Goal: Communication & Community: Answer question/provide support

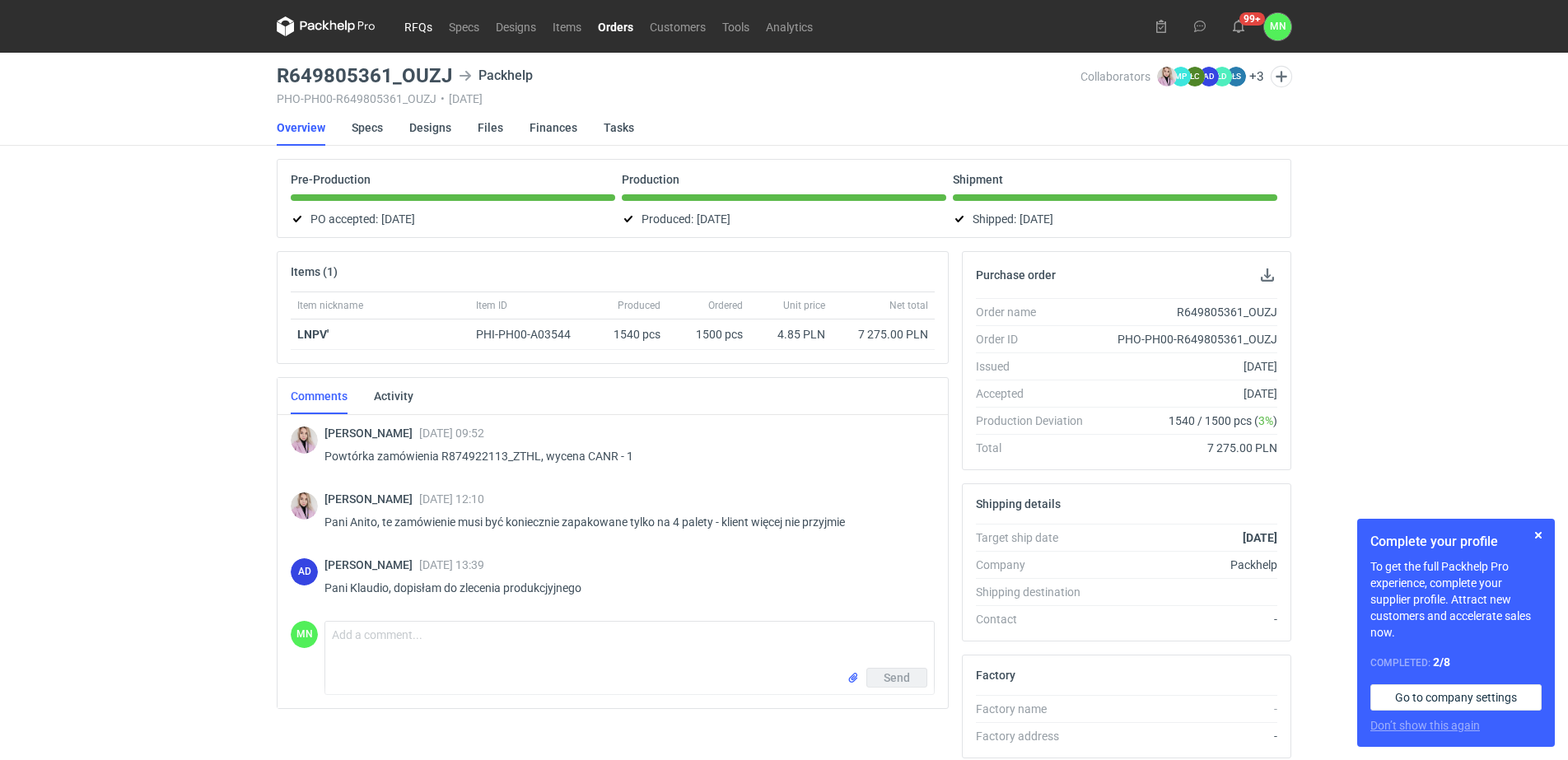
click at [421, 24] on link "RFQs" at bounding box center [418, 25] width 45 height 19
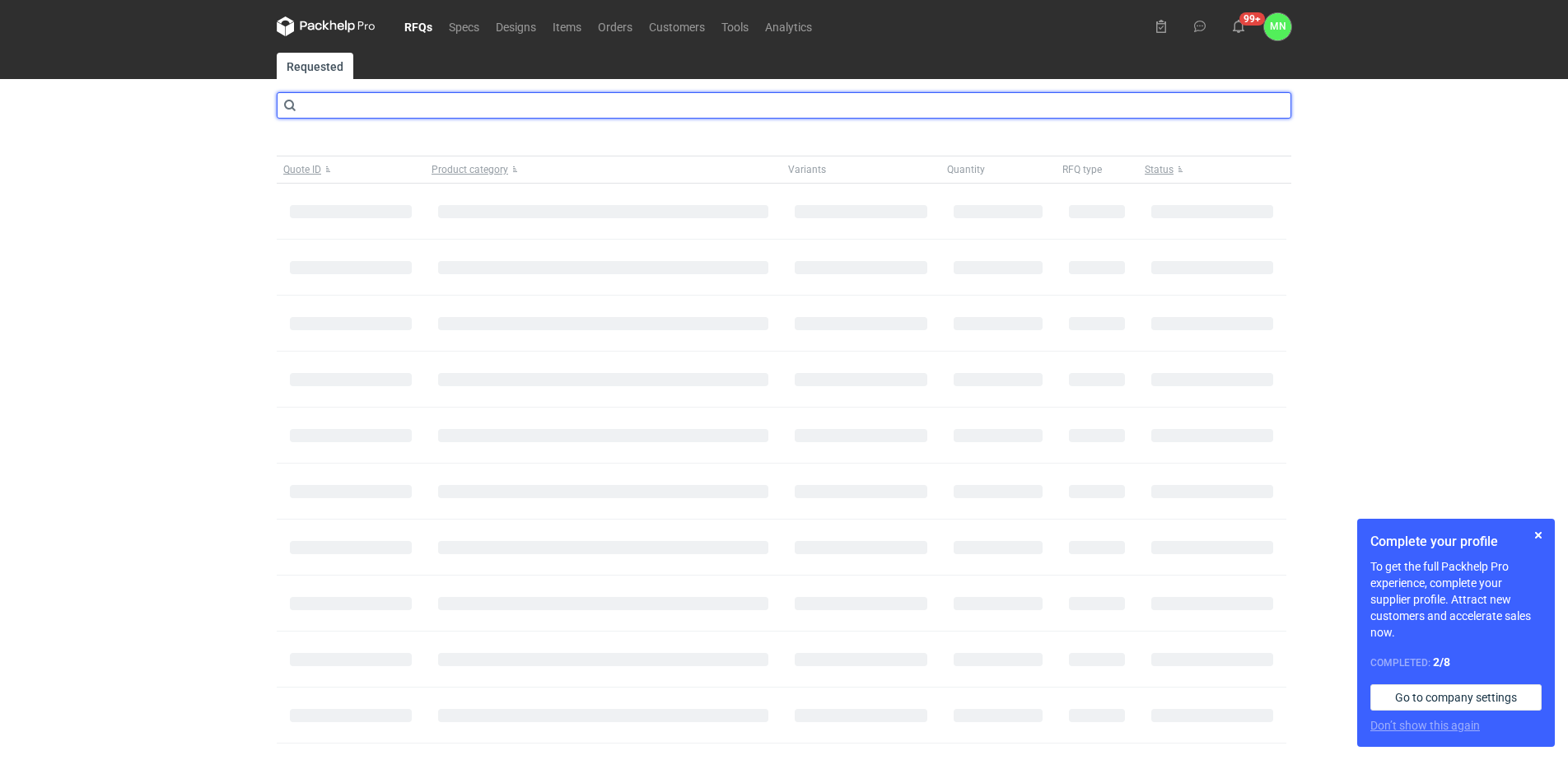
click at [395, 109] on input "text" at bounding box center [784, 105] width 1014 height 26
type input "CBKN"
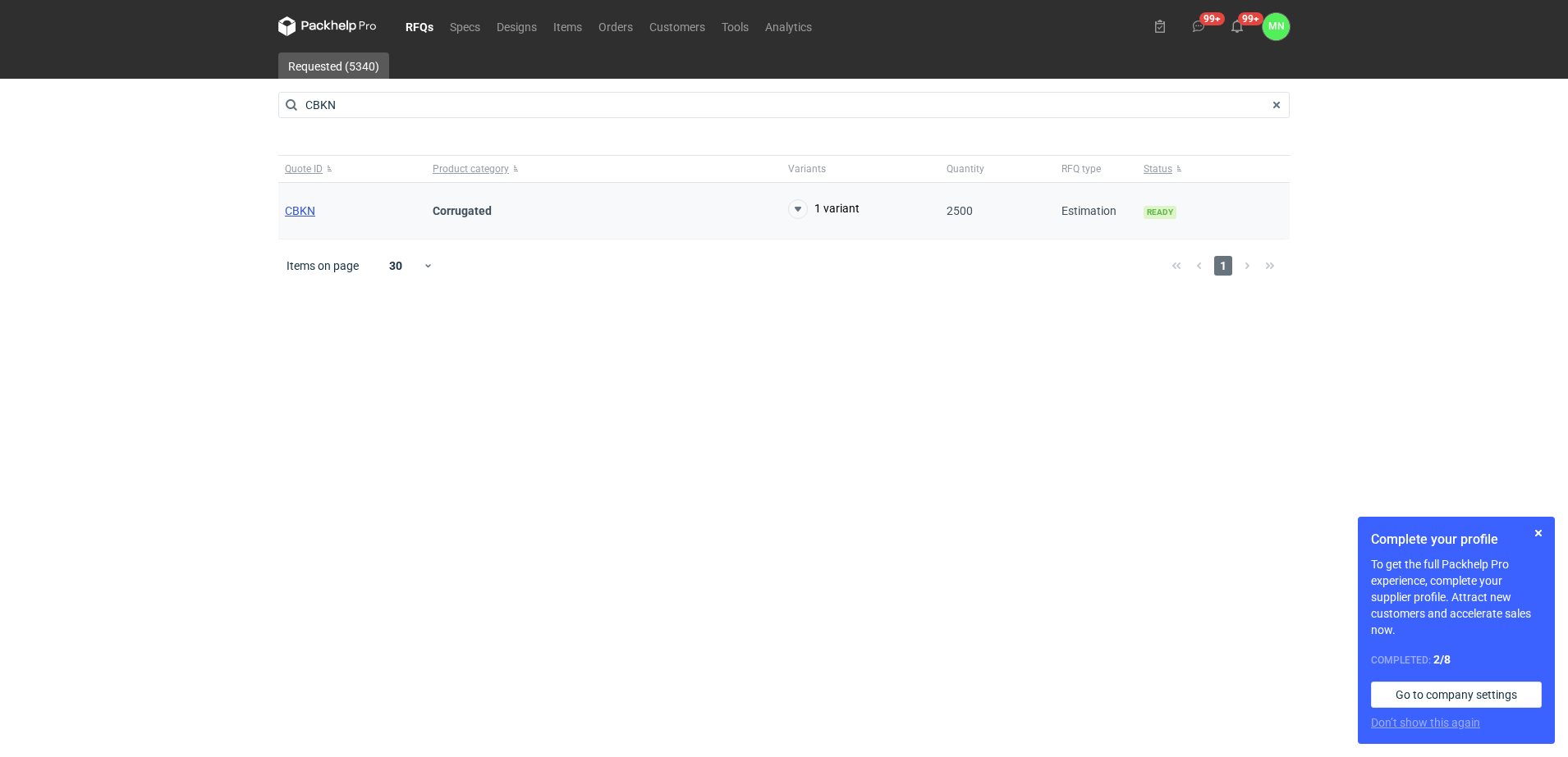
click at [302, 215] on span "CBKN" at bounding box center [300, 211] width 30 height 13
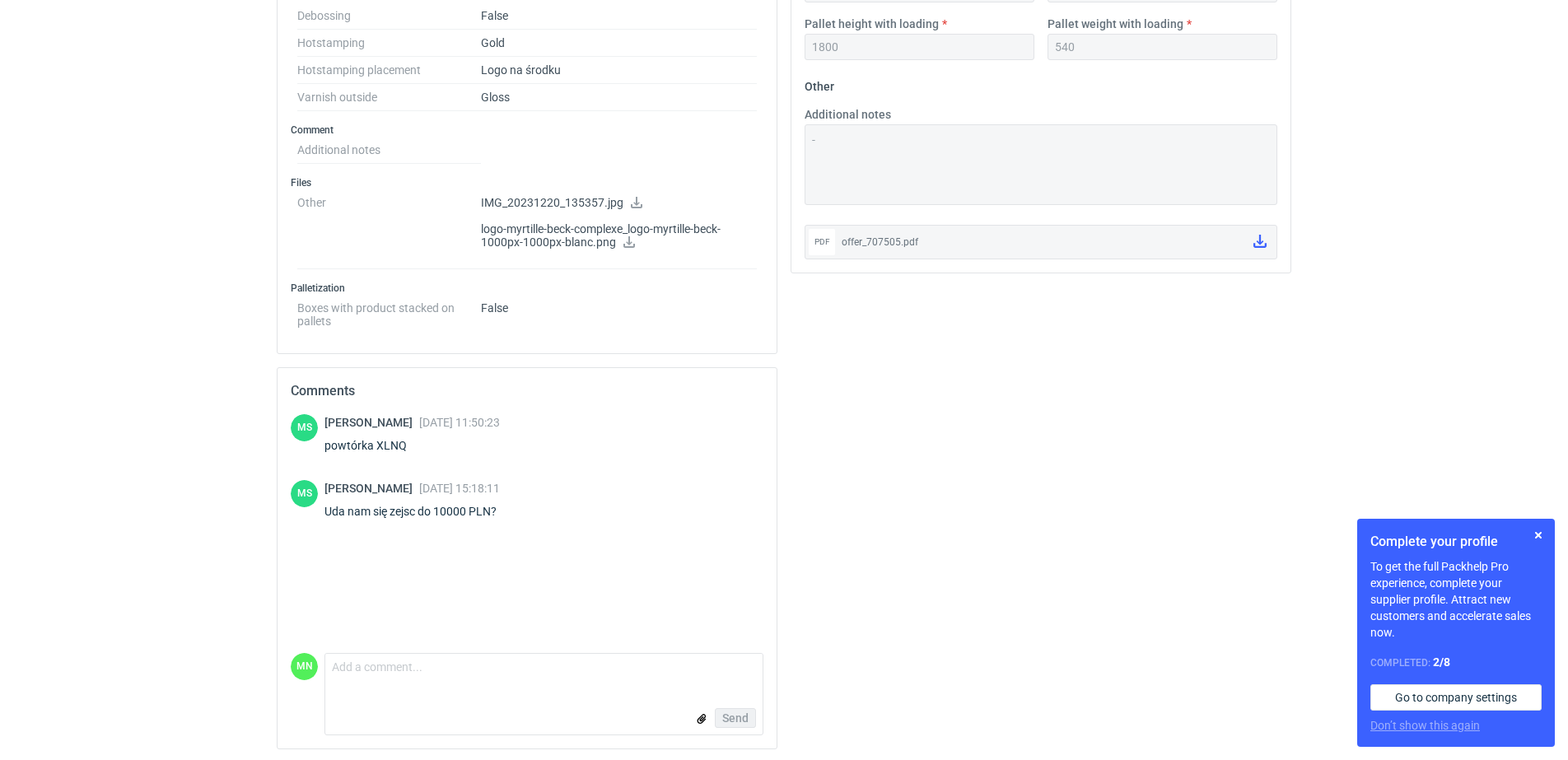
scroll to position [823, 0]
click at [407, 648] on div "MS Maciej Sikora 12 Sep 2025 11:50:23 powtórka XLNQ MS Maciej Sikora 23 Sep 202…" at bounding box center [527, 531] width 473 height 239
click at [407, 664] on textarea "Comment message" at bounding box center [544, 669] width 437 height 35
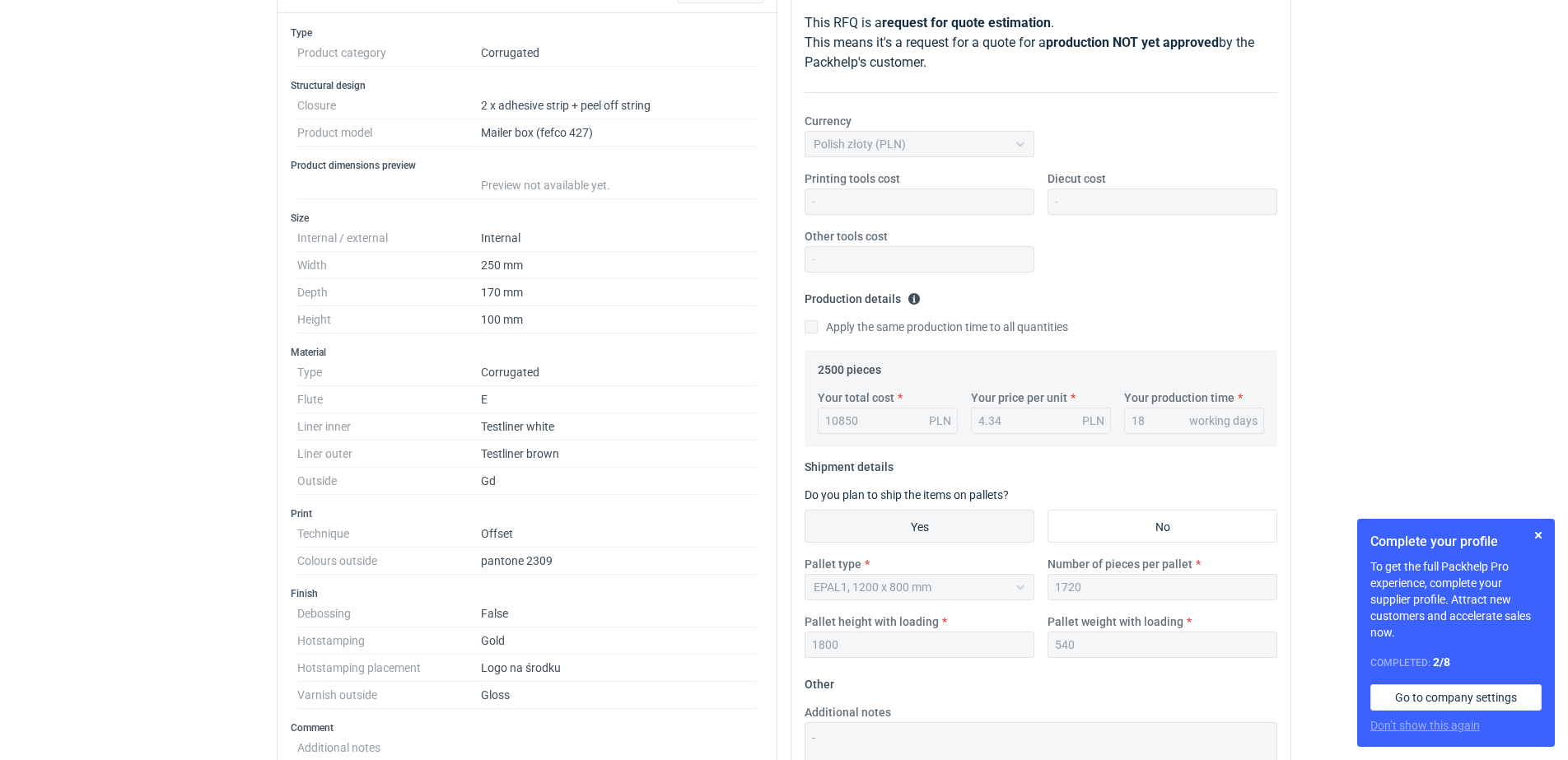
scroll to position [0, 0]
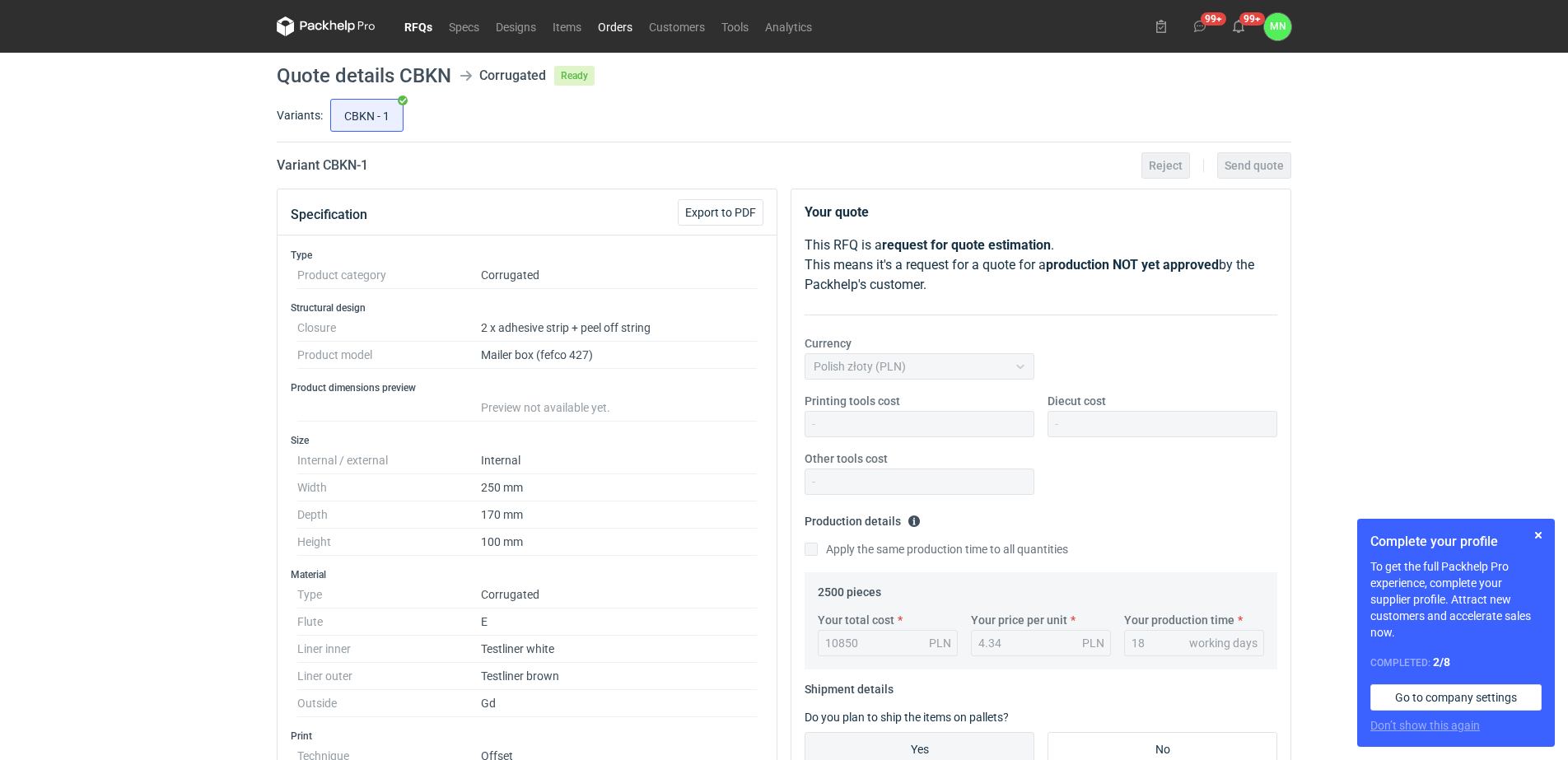
type textarea "[PERSON_NAME],"
click at [410, 23] on link "RFQs" at bounding box center [418, 25] width 45 height 19
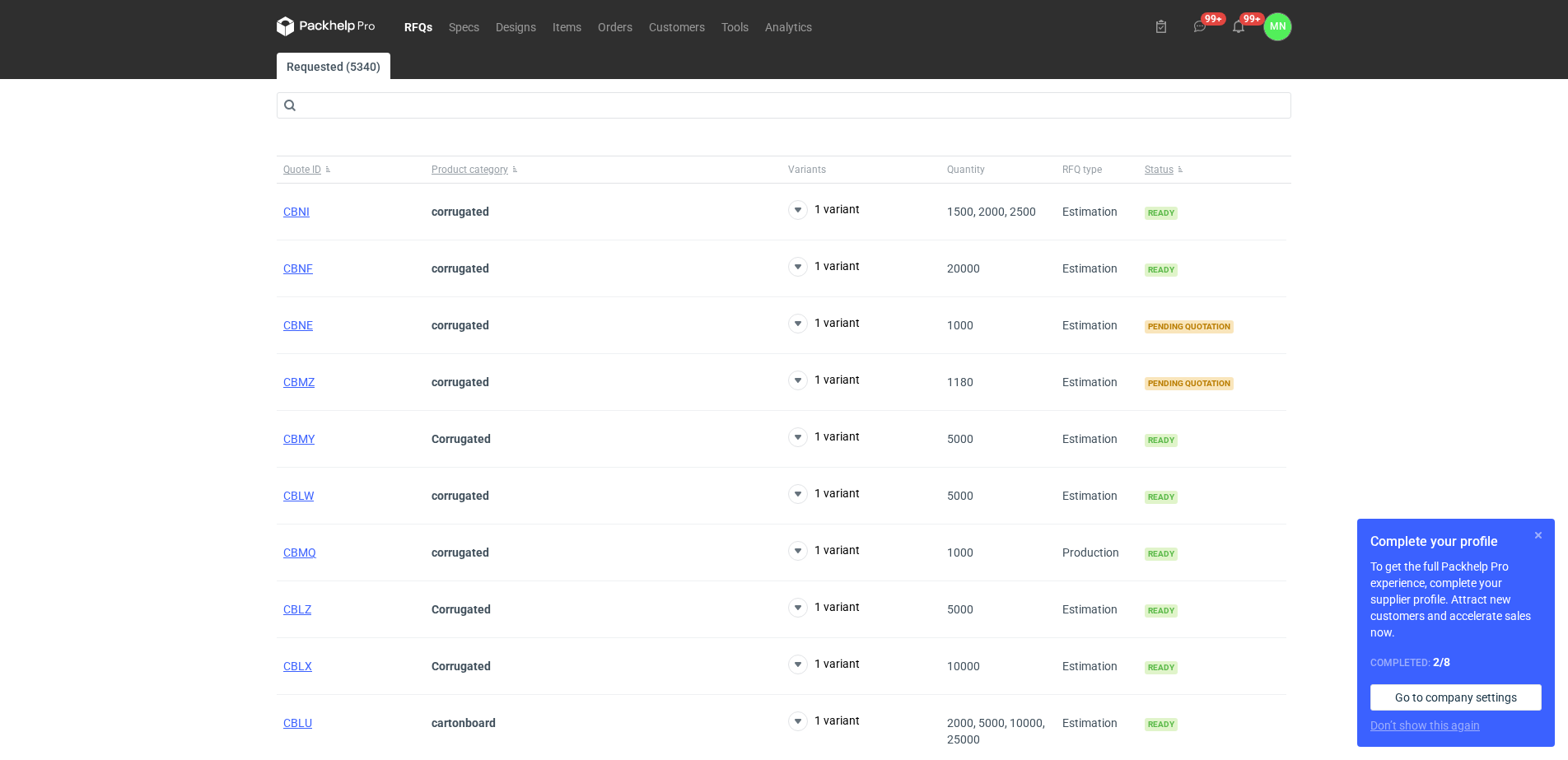
click at [1541, 533] on button "button" at bounding box center [1538, 535] width 19 height 19
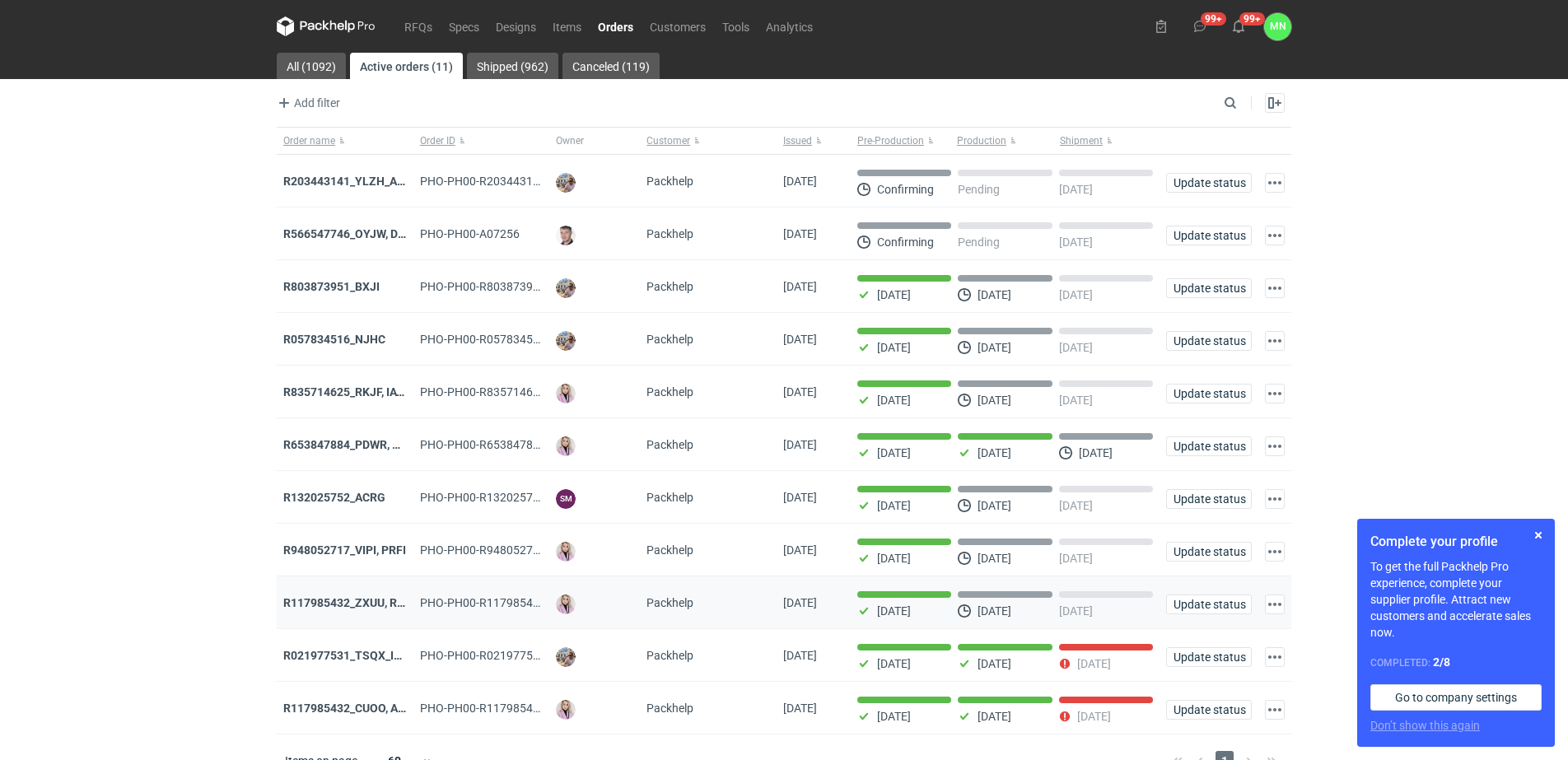
click at [375, 611] on div "R117985432_ZXUU, RNMV, VLQR" at bounding box center [345, 602] width 123 height 16
click at [375, 610] on strong "R117985432_ZXUU, RNMV, VLQR" at bounding box center [369, 603] width 173 height 14
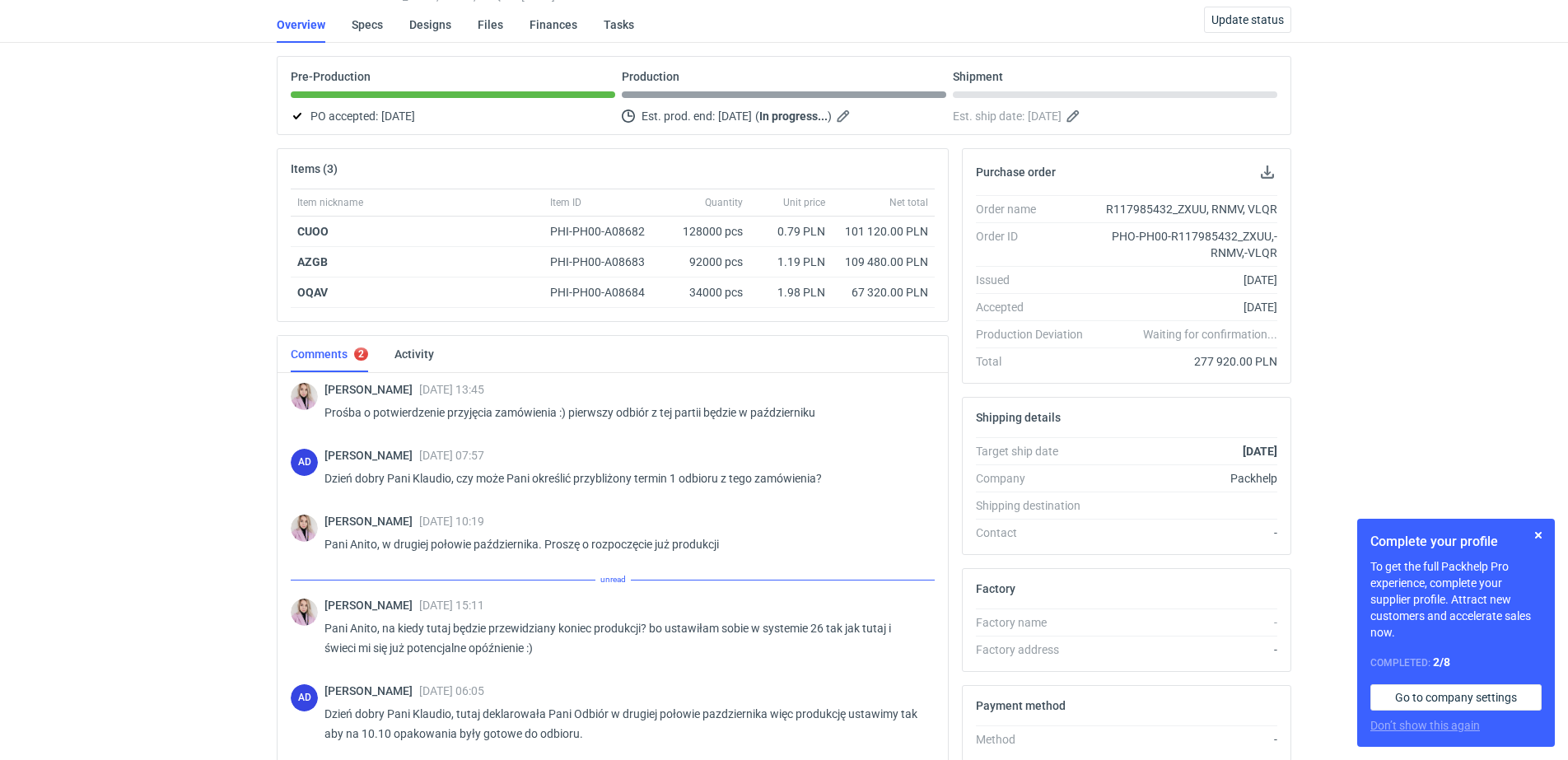
scroll to position [148, 0]
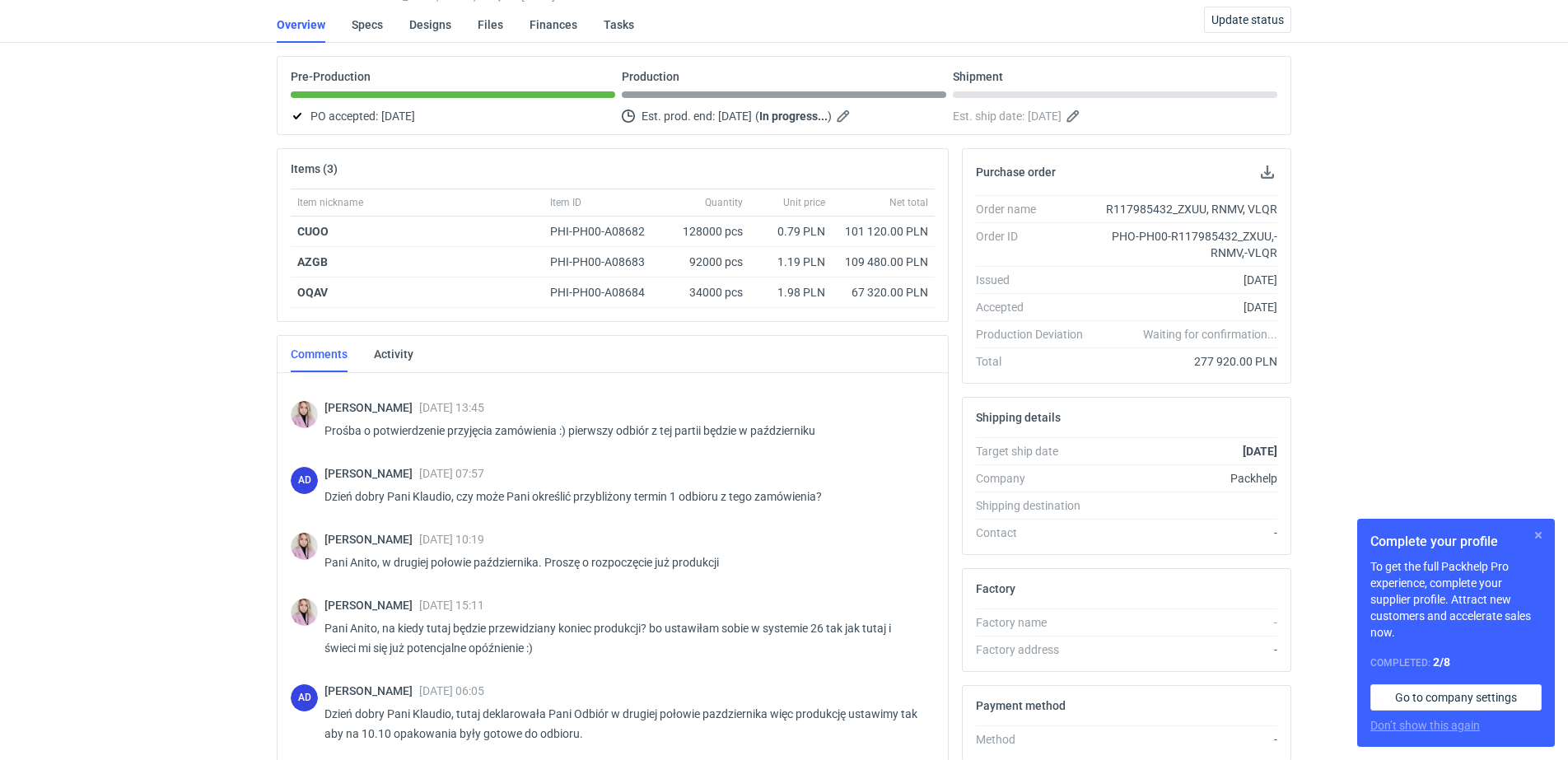
click at [1539, 533] on button "button" at bounding box center [1538, 535] width 19 height 19
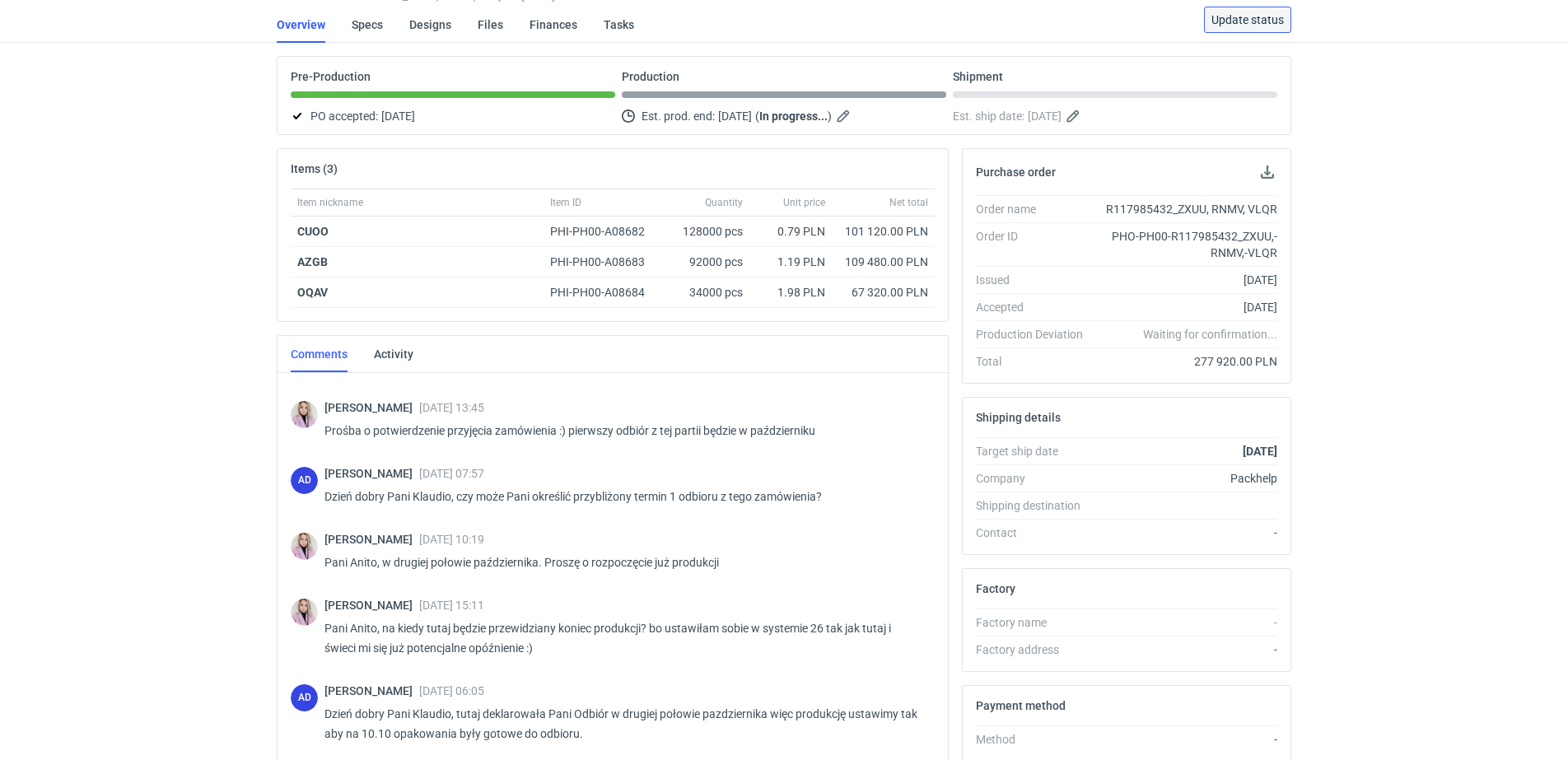
click at [1233, 21] on span "Update status" at bounding box center [1248, 20] width 73 height 12
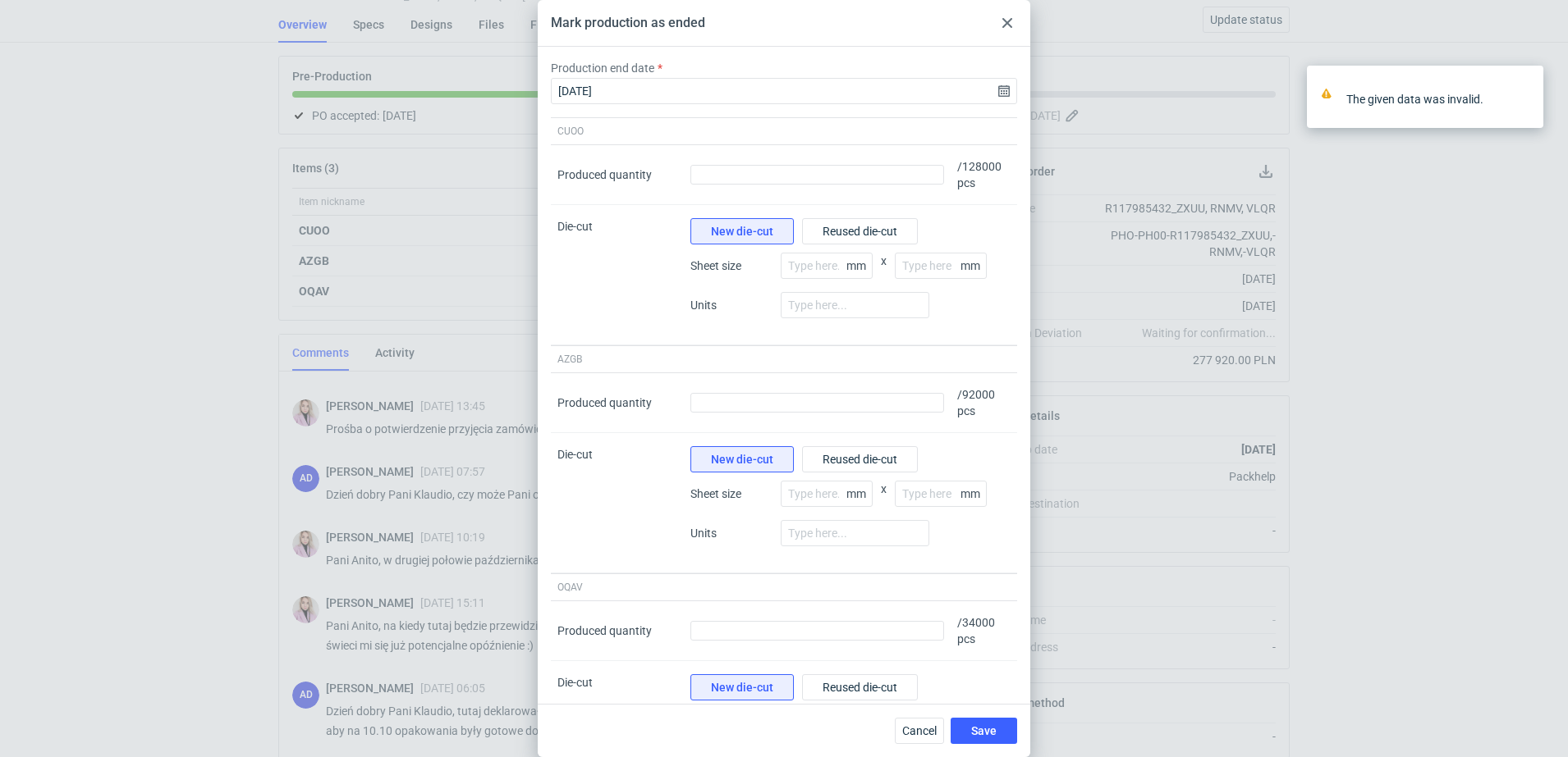
click at [1011, 26] on use at bounding box center [1007, 23] width 10 height 10
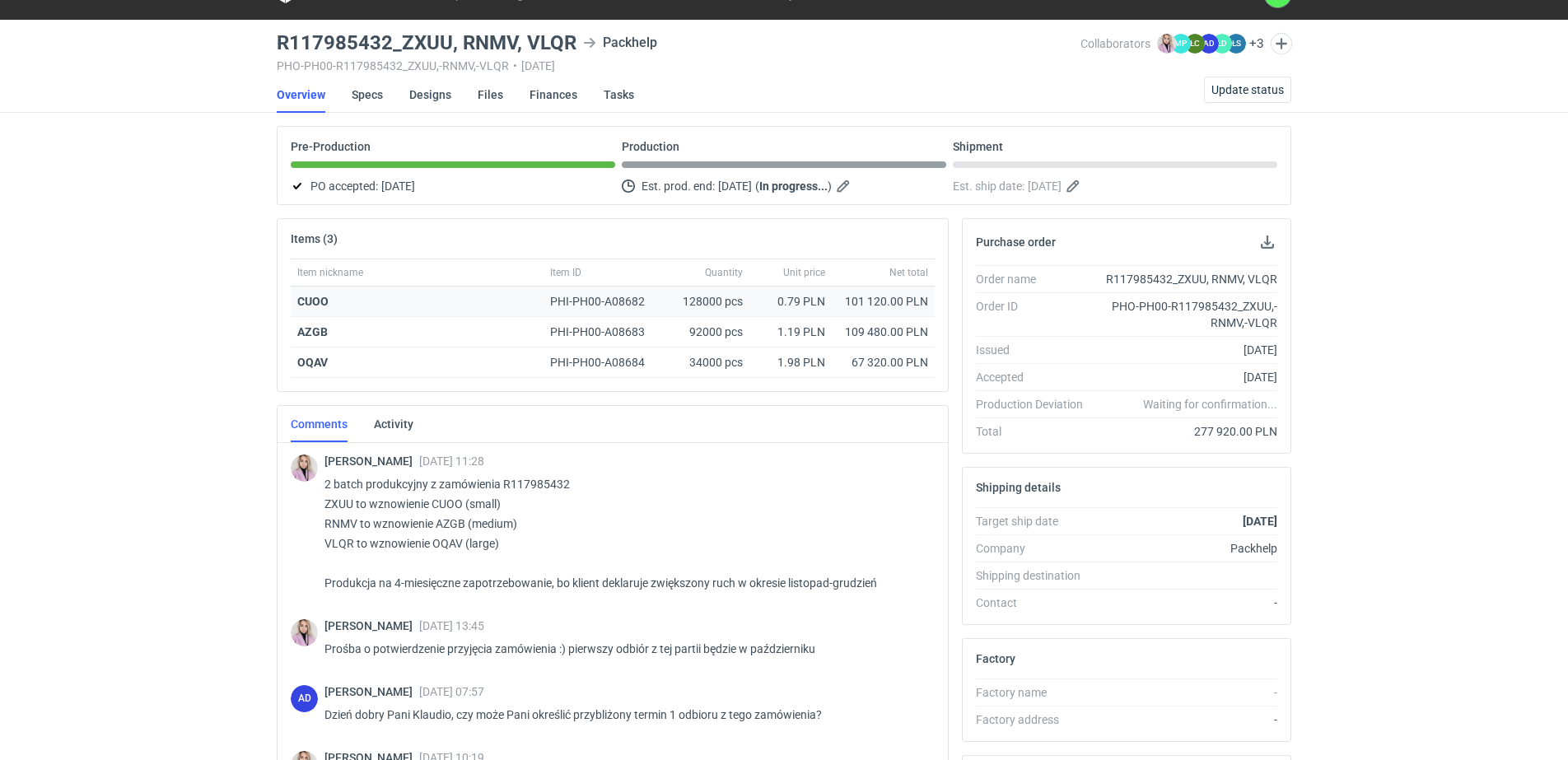
scroll to position [0, 0]
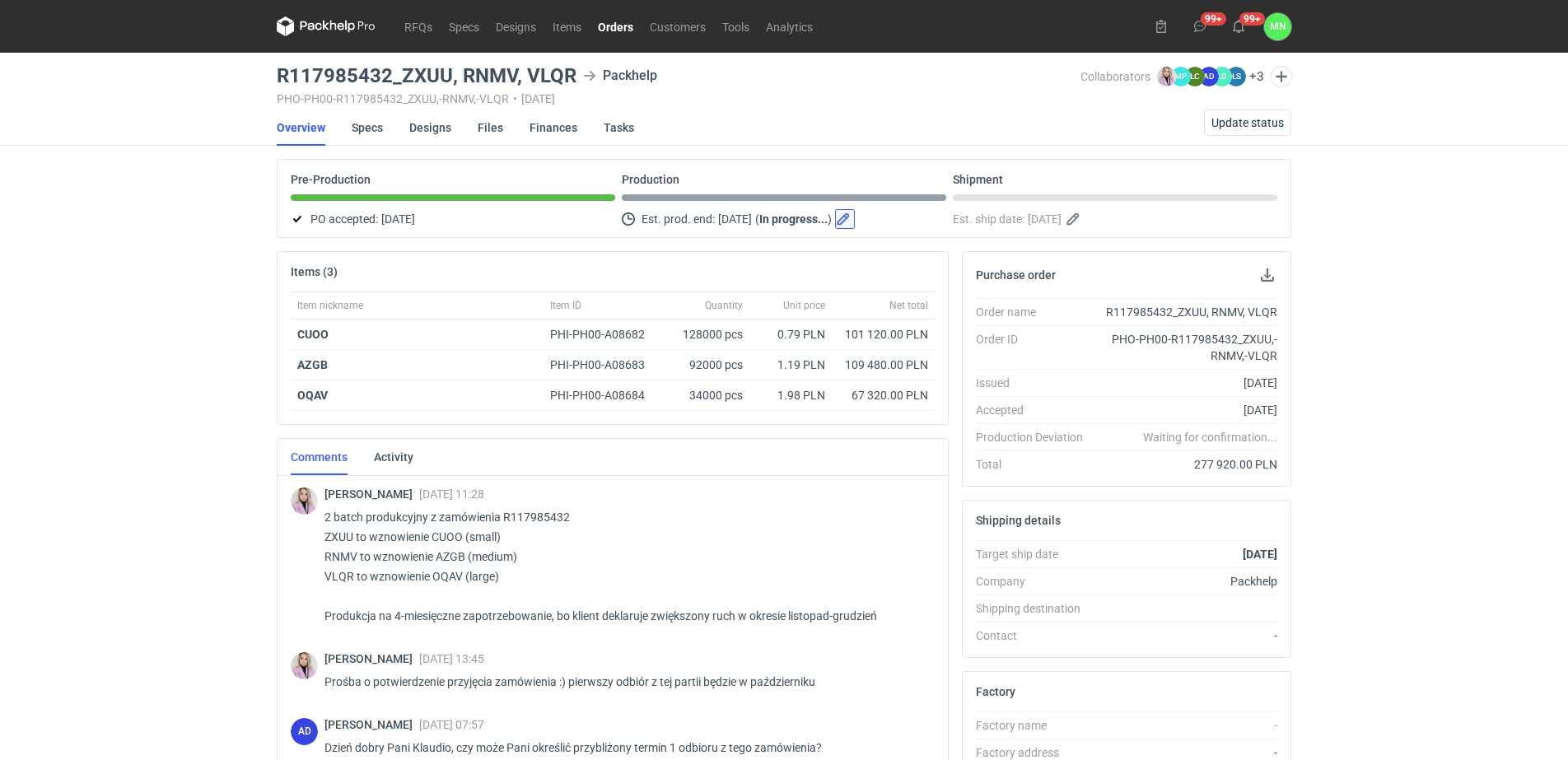
click at [855, 216] on button "button" at bounding box center [844, 218] width 19 height 19
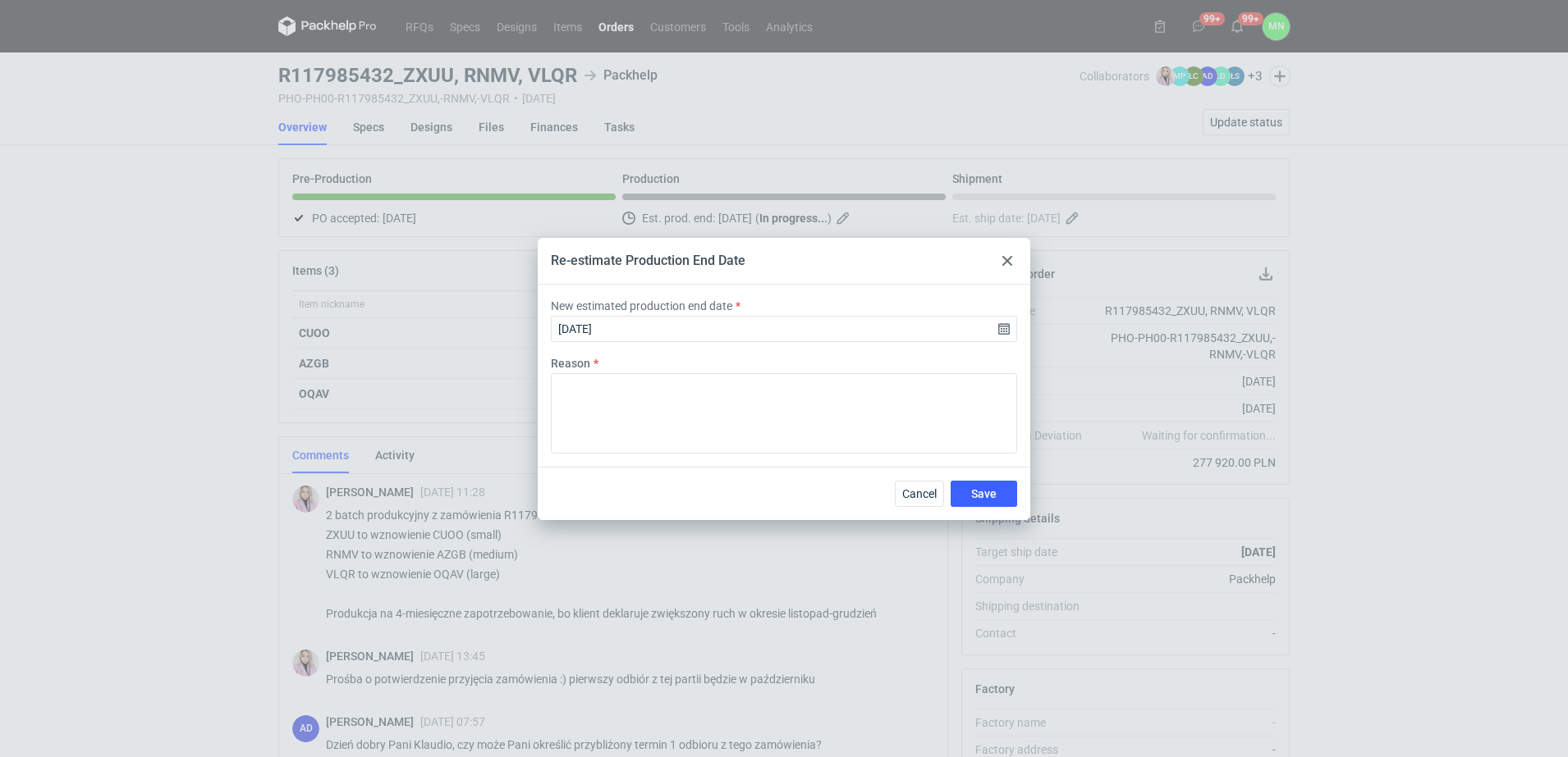
click at [1000, 265] on div at bounding box center [1007, 260] width 19 height 19
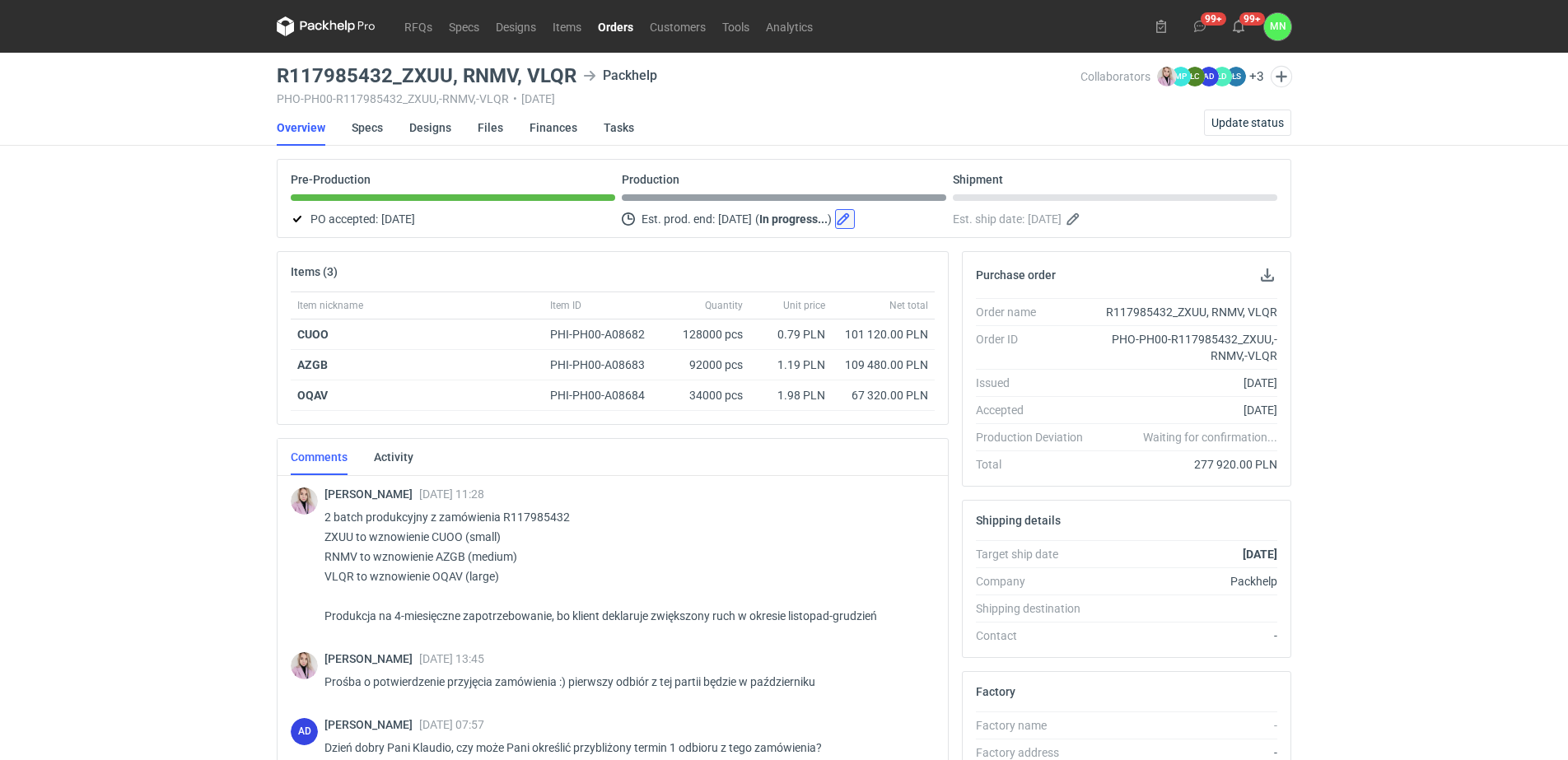
click at [855, 219] on button "button" at bounding box center [844, 218] width 19 height 19
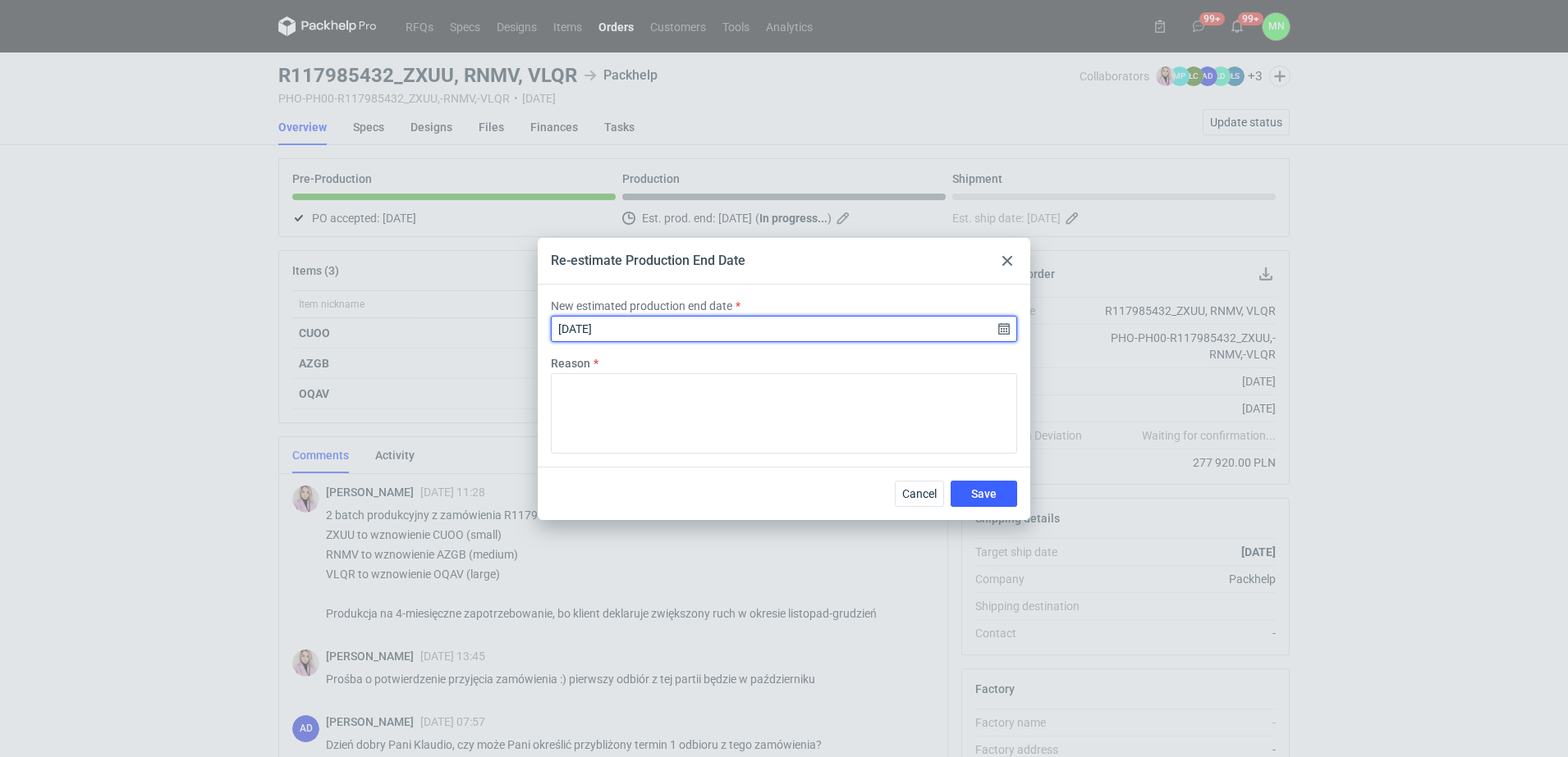
click at [1006, 323] on input "[DATE]" at bounding box center [784, 328] width 466 height 26
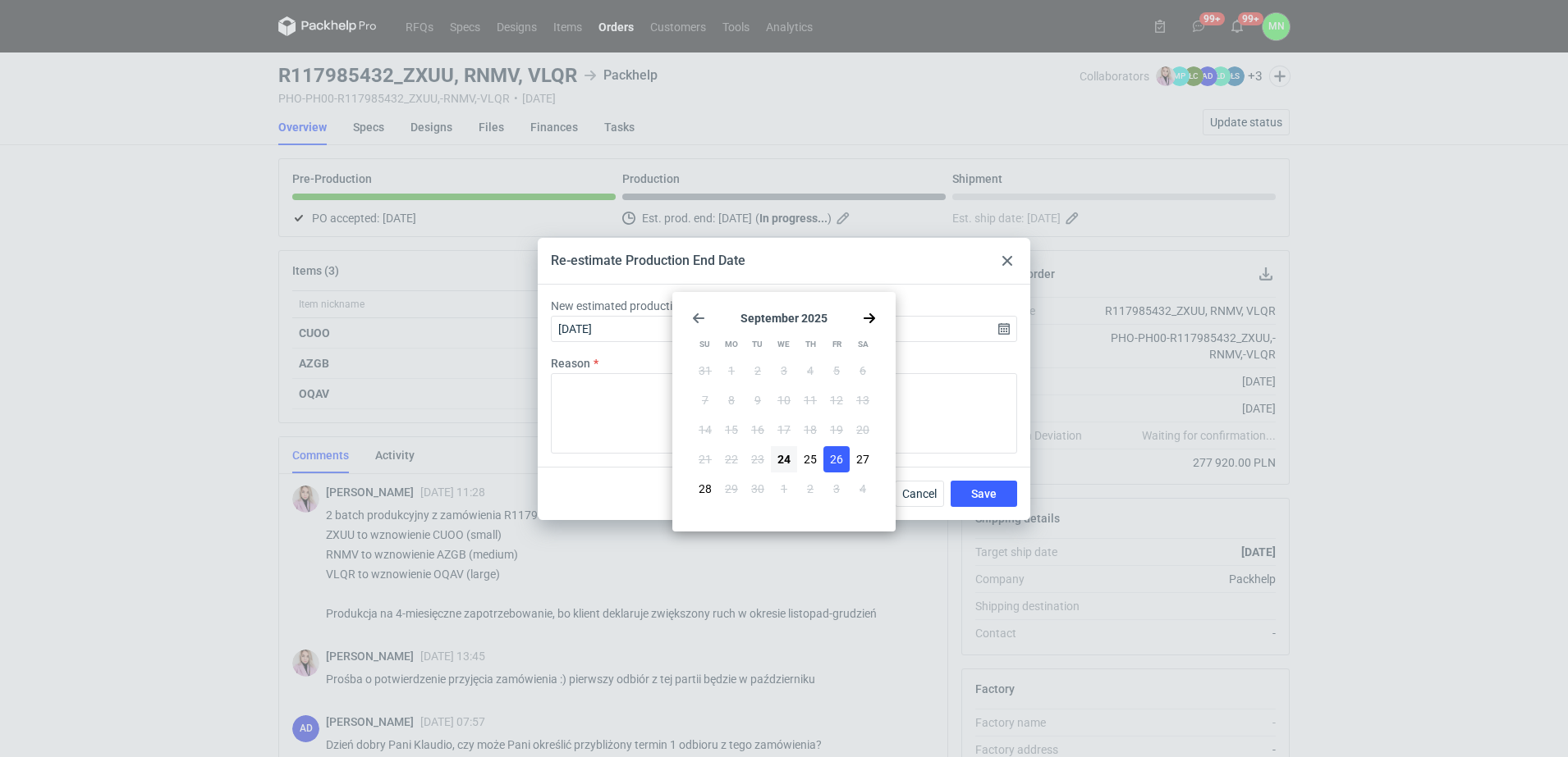
click at [1002, 264] on icon at bounding box center [1007, 261] width 10 height 10
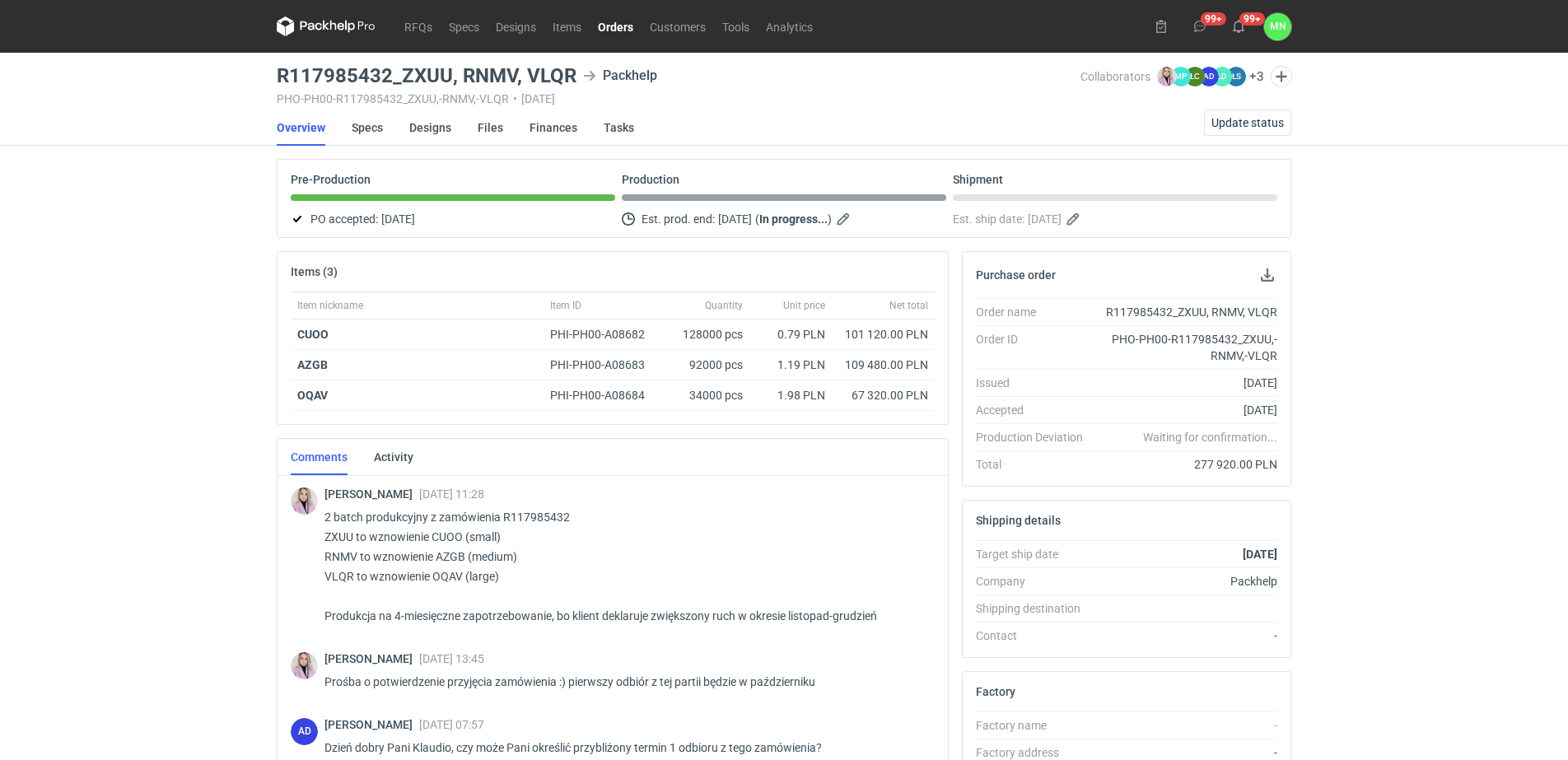
click at [395, 192] on div "Pre-Production" at bounding box center [453, 187] width 325 height 28
click at [1235, 120] on span "Update status" at bounding box center [1248, 123] width 73 height 12
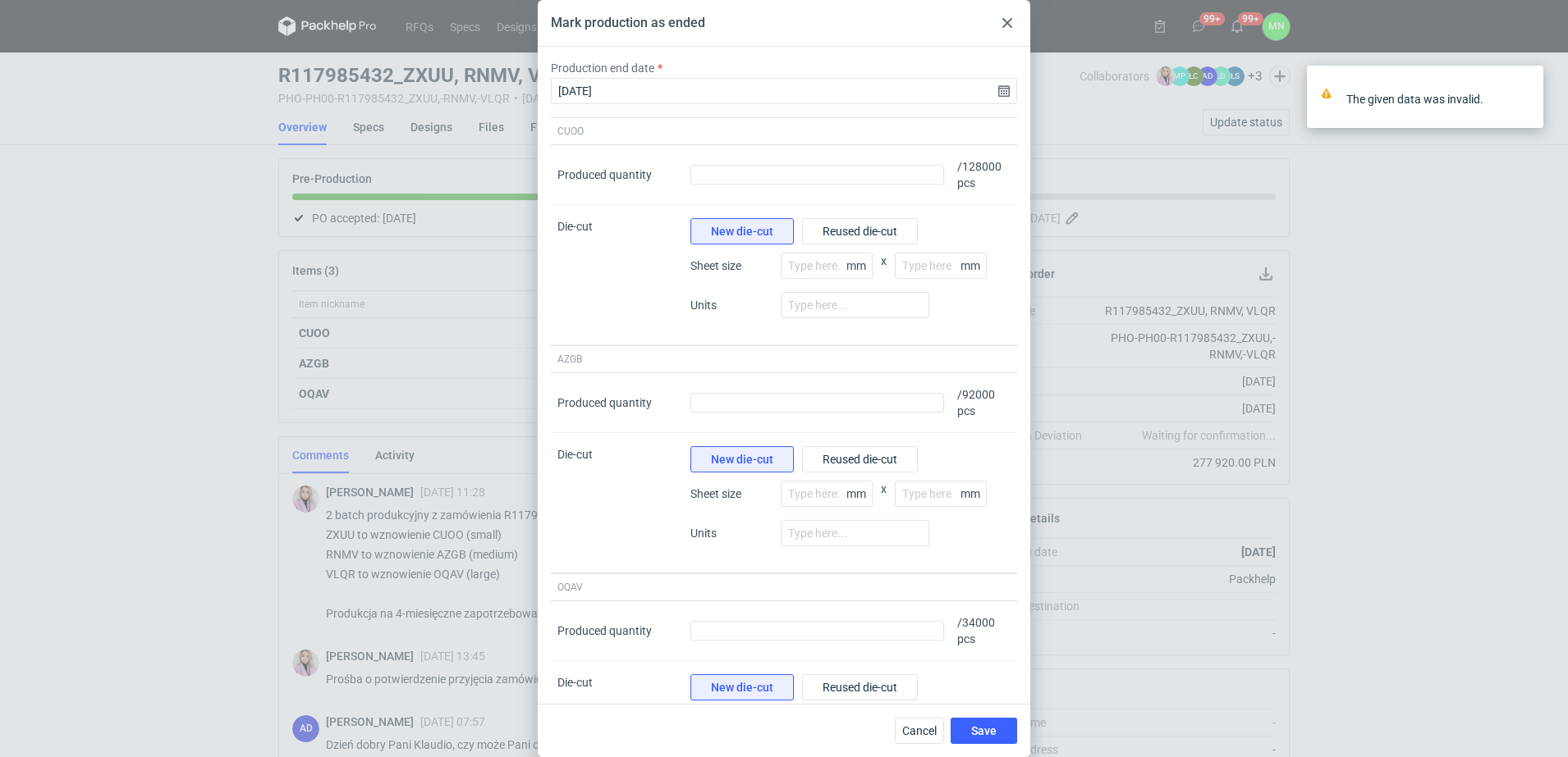
click at [1007, 19] on icon at bounding box center [1007, 23] width 10 height 10
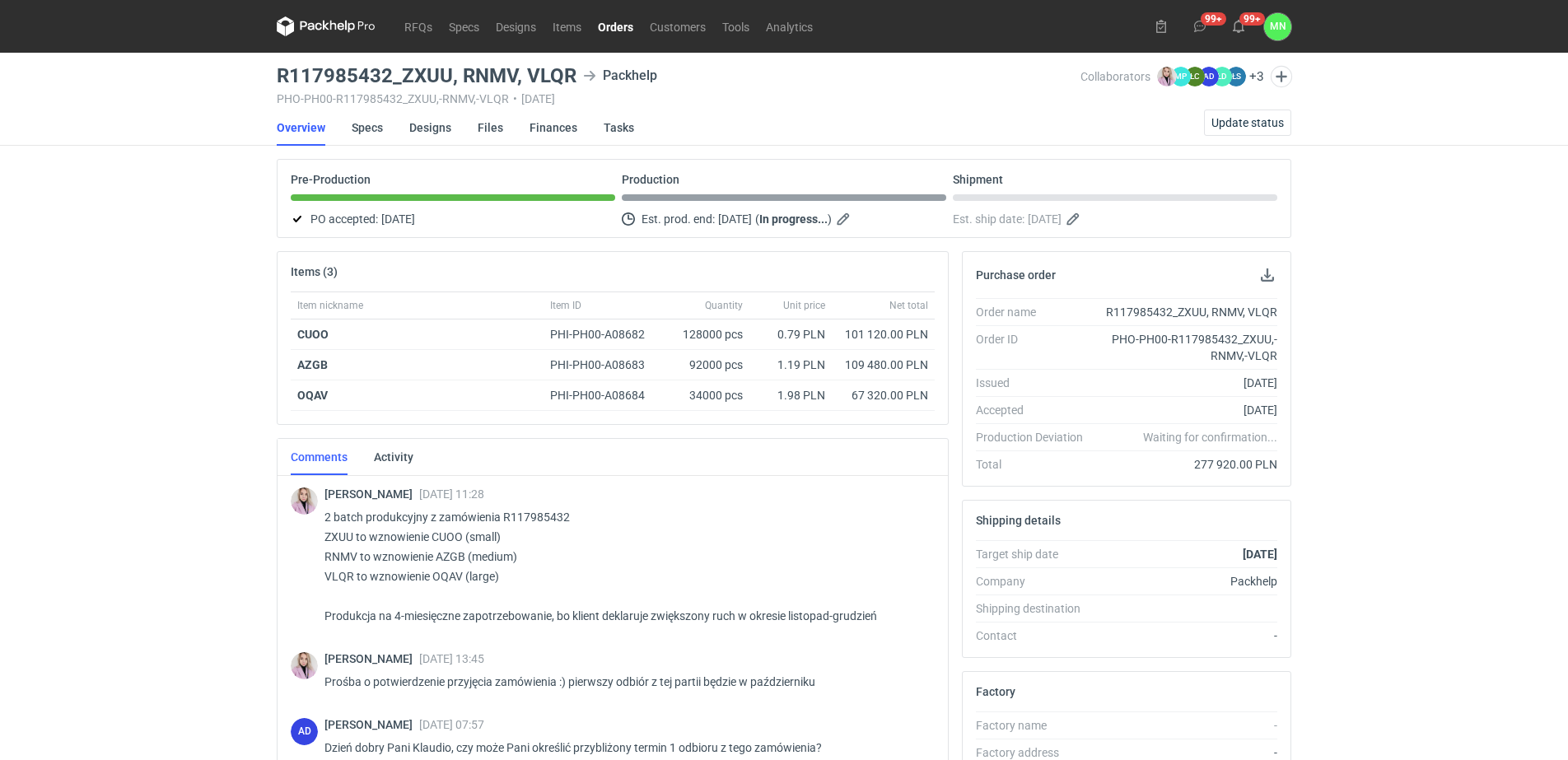
click at [610, 24] on link "Orders" at bounding box center [615, 25] width 52 height 19
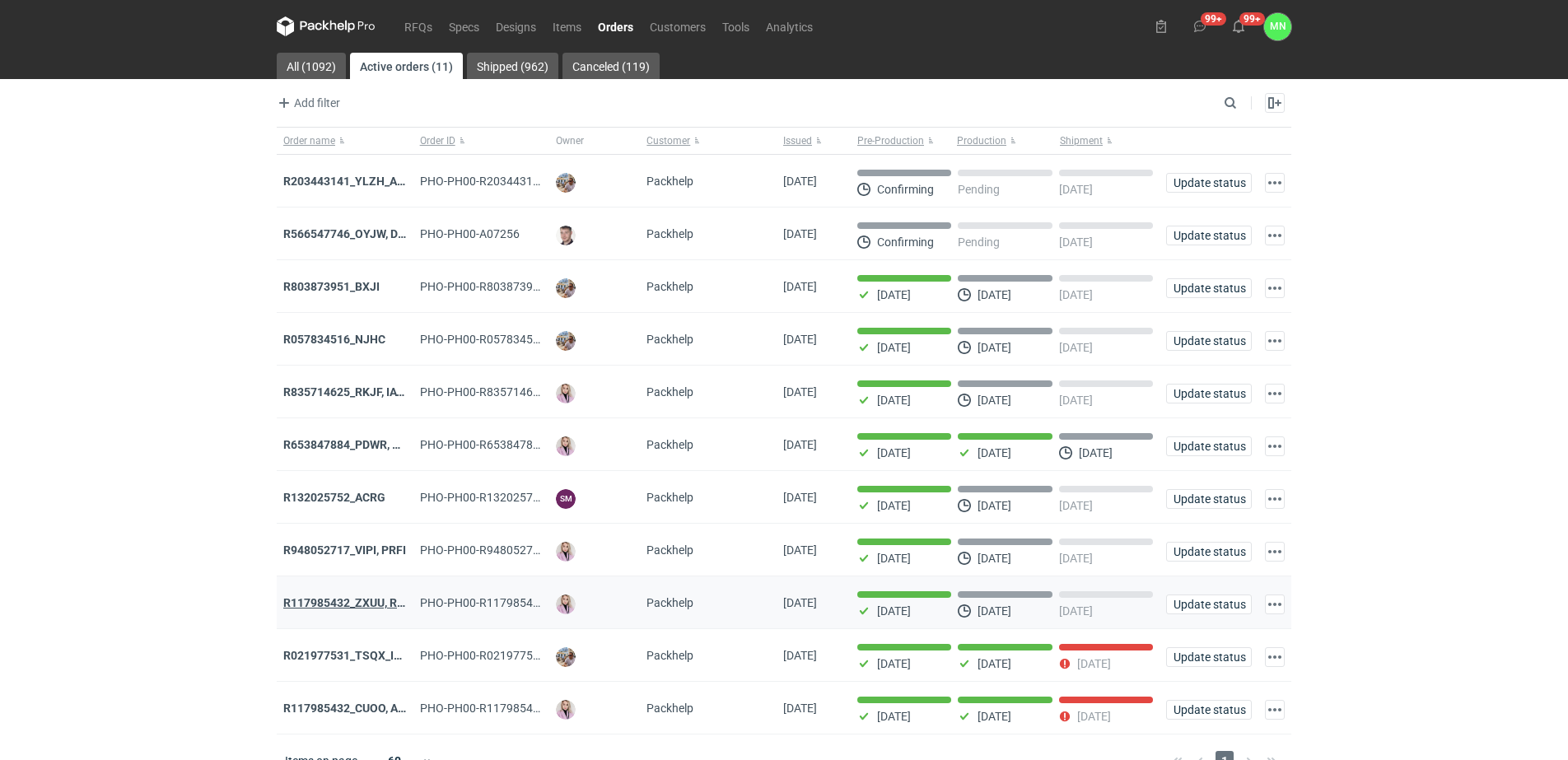
click at [355, 610] on strong "R117985432_ZXUU, RNMV, VLQR" at bounding box center [369, 603] width 173 height 14
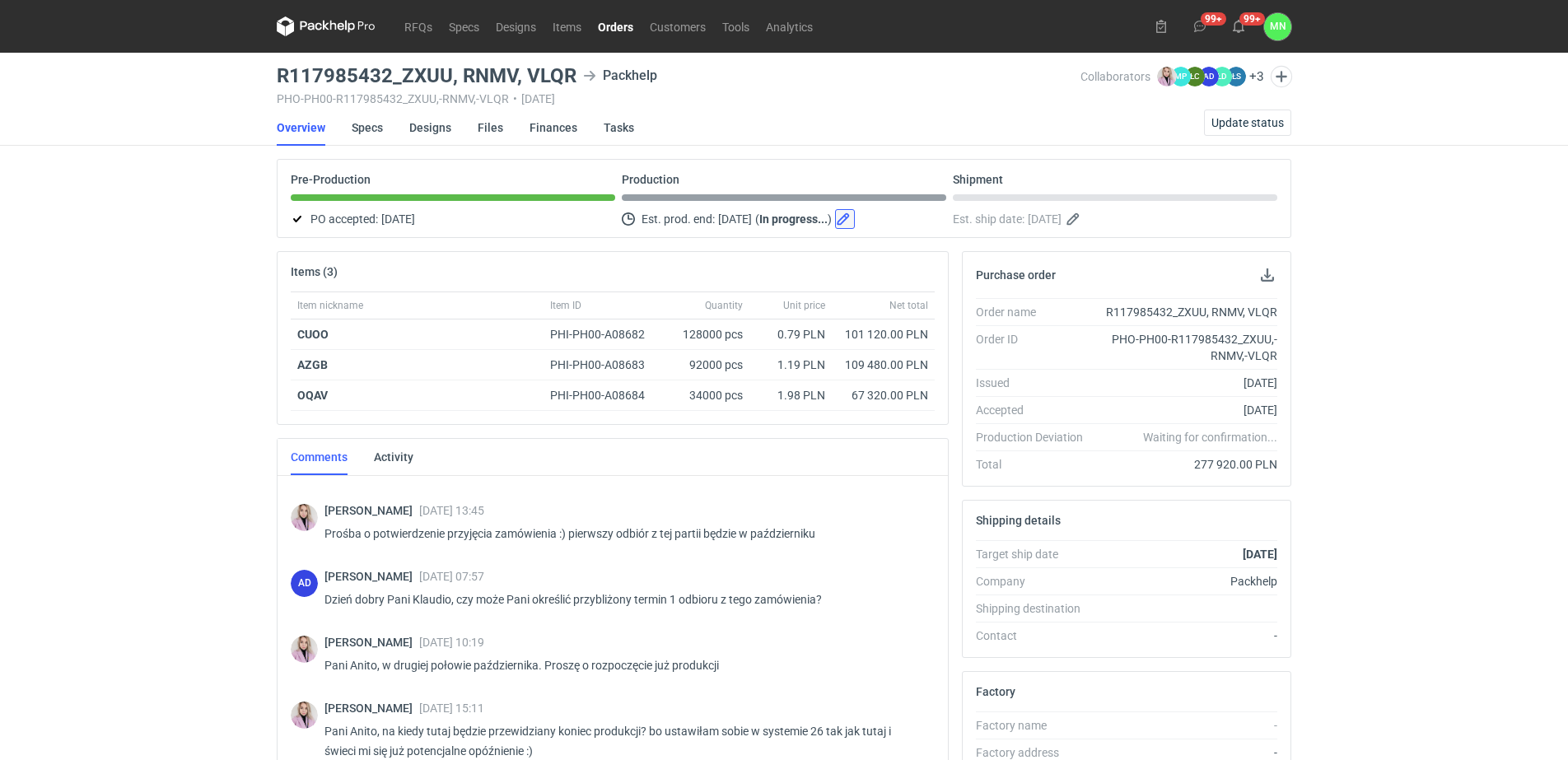
click at [855, 216] on button "button" at bounding box center [844, 218] width 19 height 19
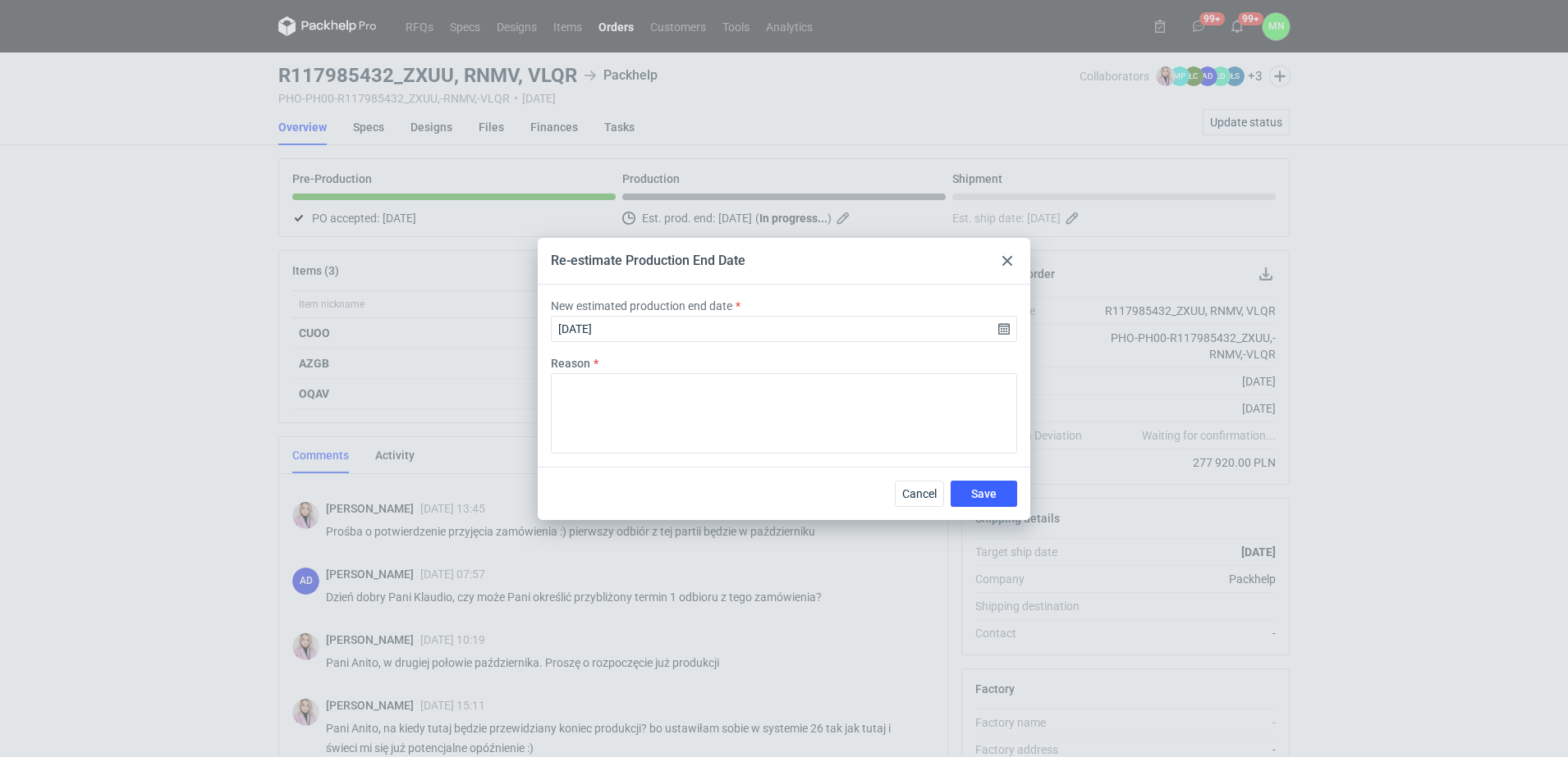
click at [1006, 263] on icon at bounding box center [1007, 261] width 10 height 10
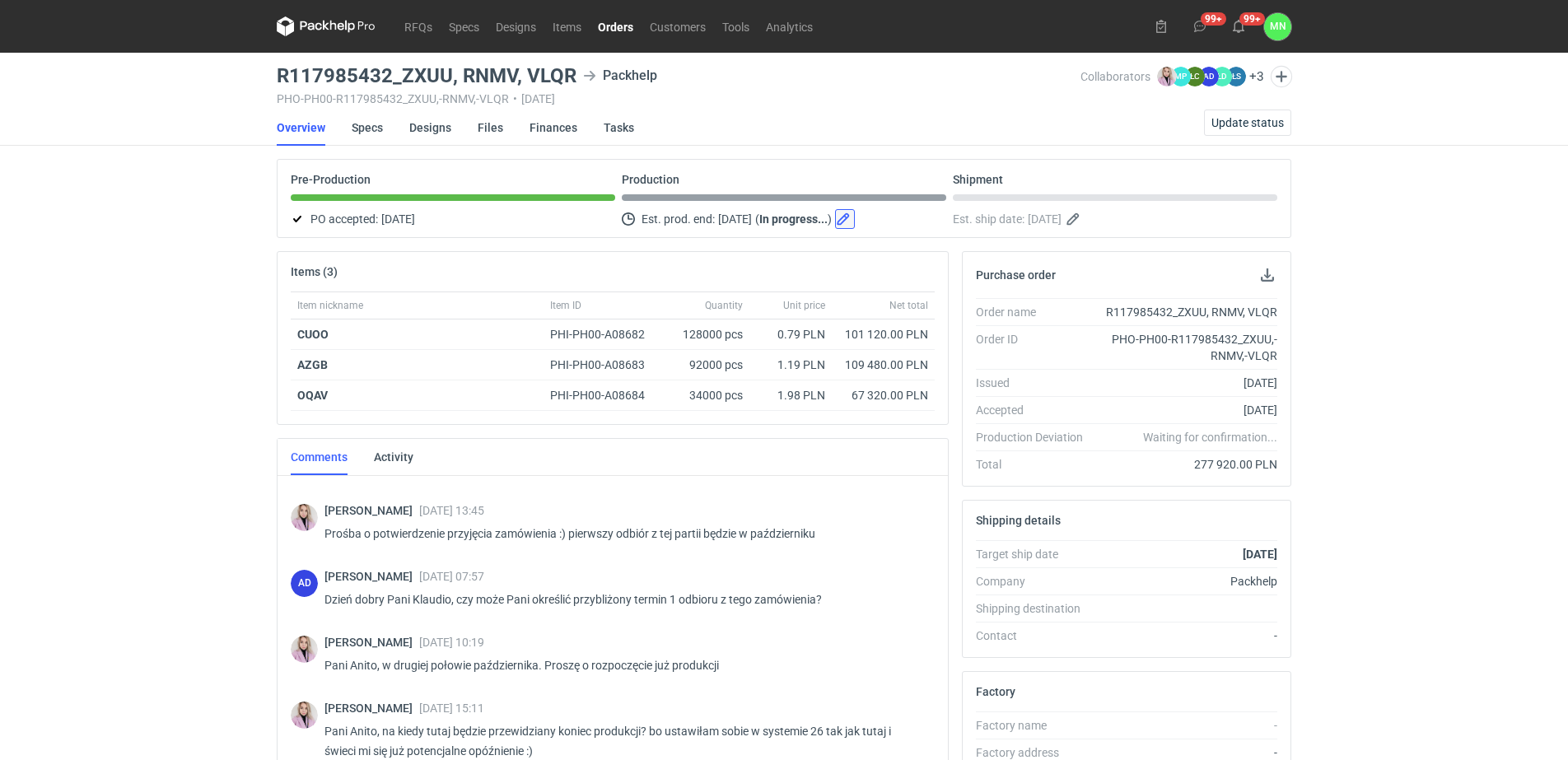
click at [855, 220] on button "button" at bounding box center [844, 218] width 19 height 19
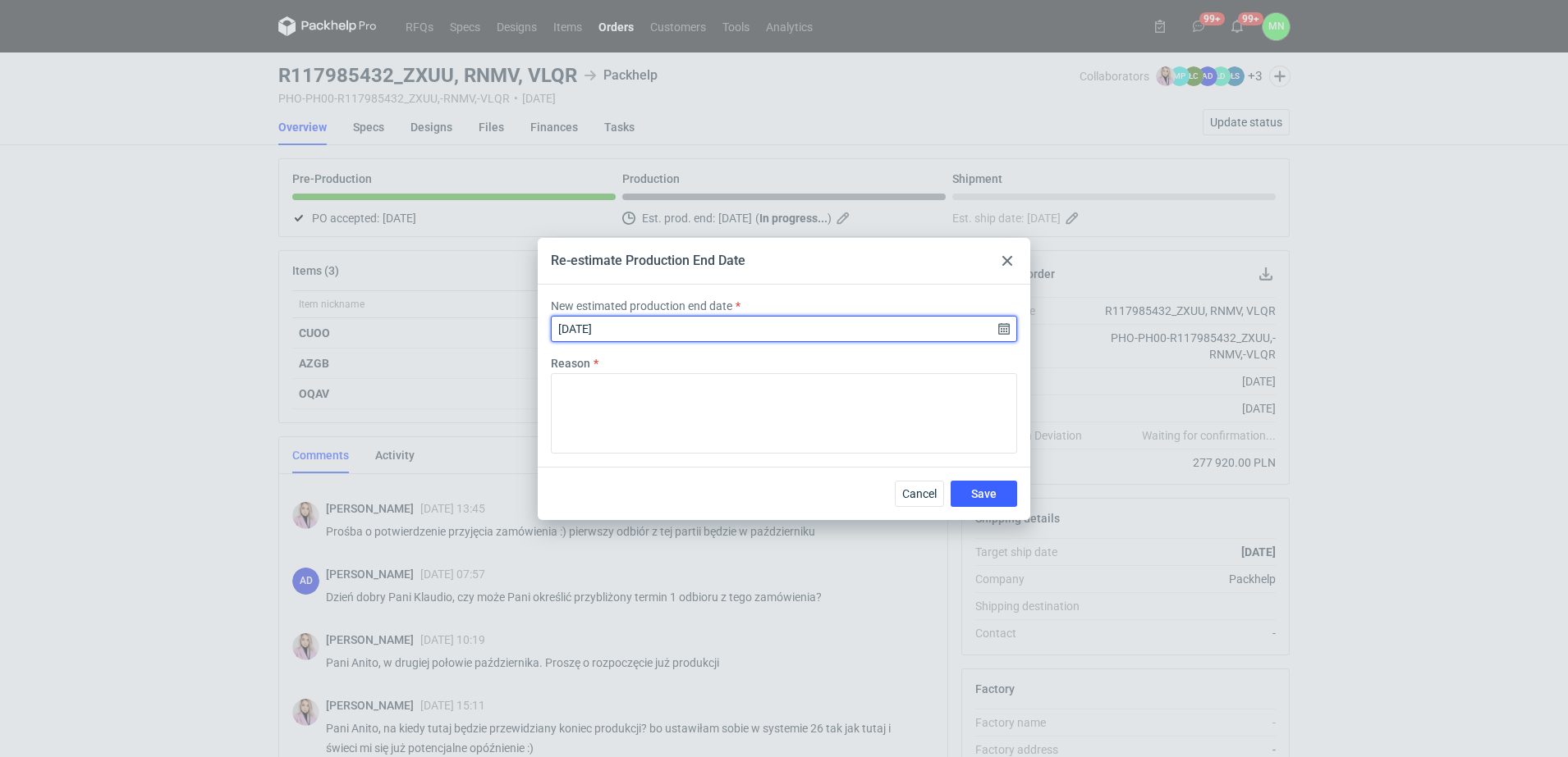
click at [1004, 332] on input "[DATE]" at bounding box center [784, 328] width 466 height 26
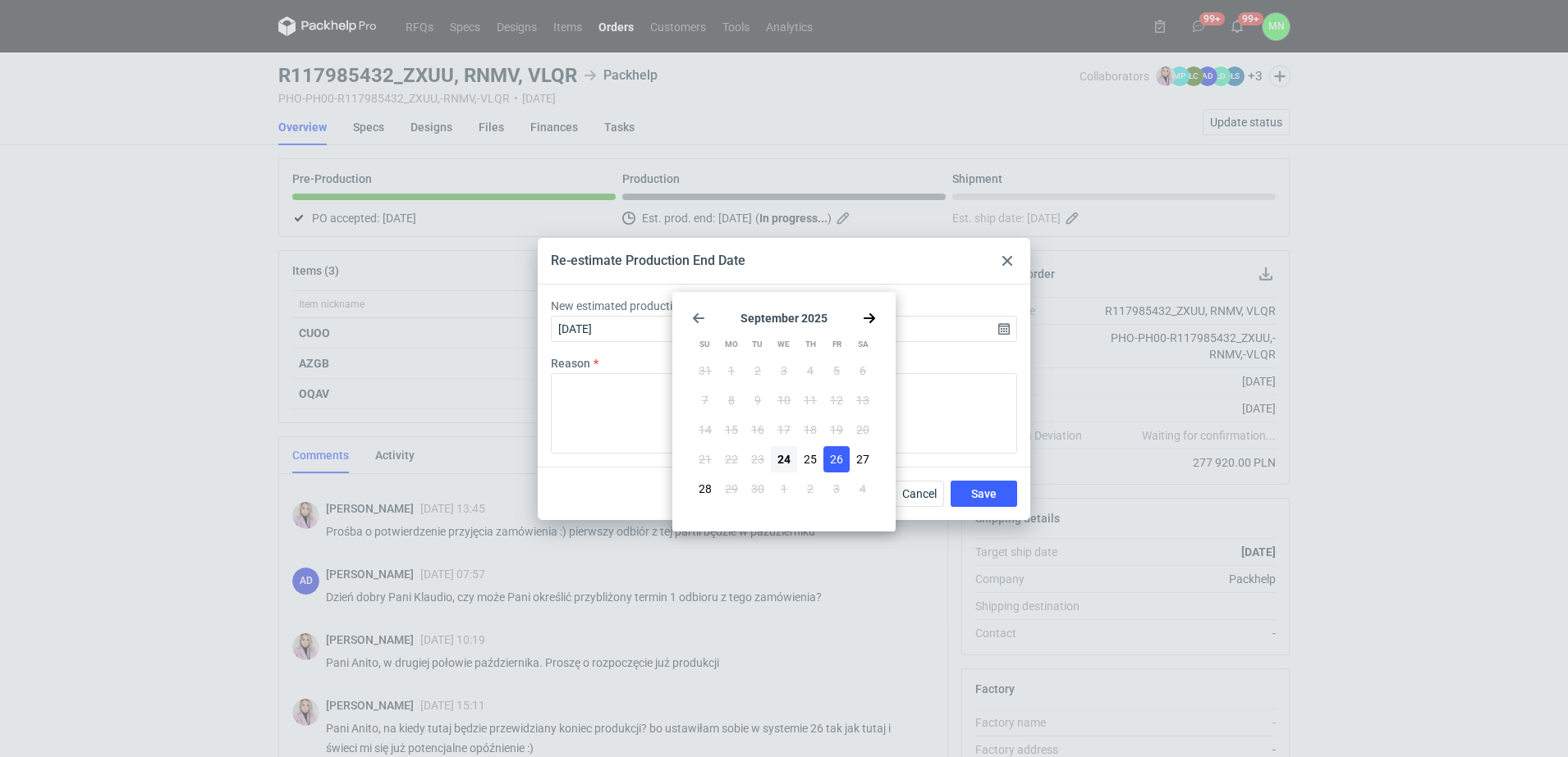
click at [869, 322] on icon "Go forward 1 month" at bounding box center [870, 318] width 13 height 13
click at [697, 316] on icon "Go back 1 month" at bounding box center [698, 318] width 13 height 13
click at [1004, 260] on icon at bounding box center [1007, 261] width 10 height 10
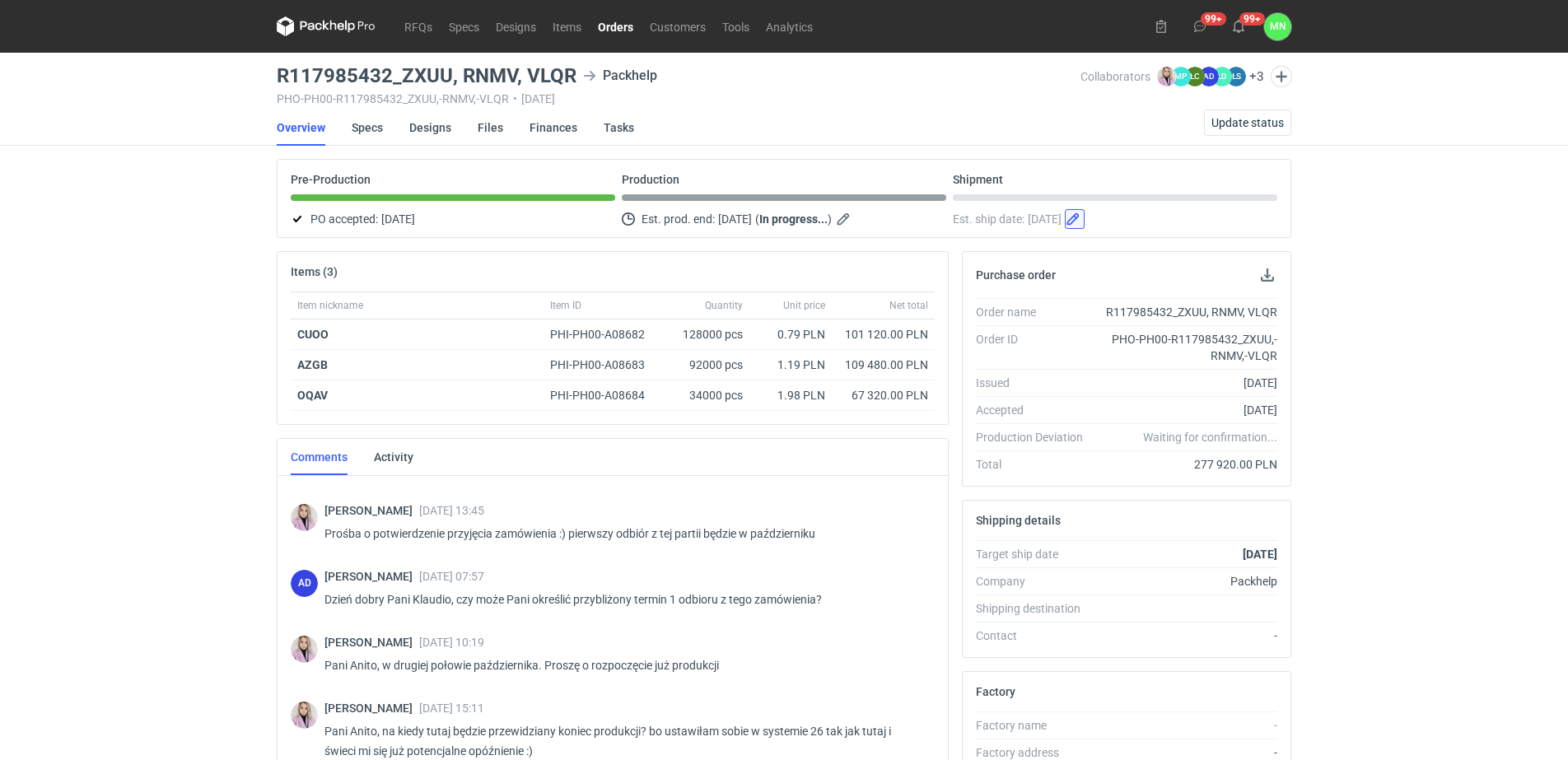
click at [1084, 223] on button "button" at bounding box center [1074, 218] width 19 height 19
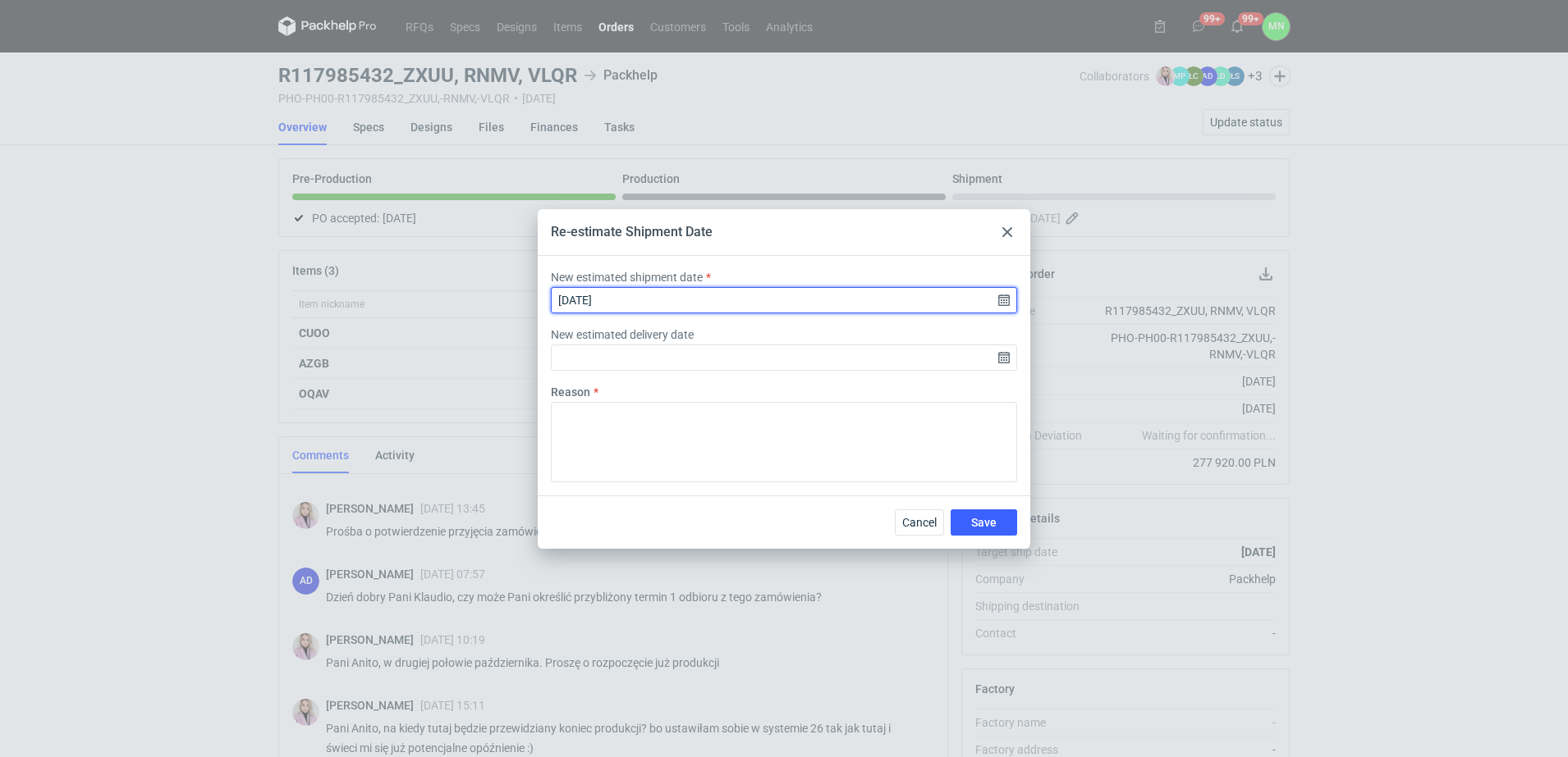
click at [1007, 300] on input "[DATE]" at bounding box center [784, 300] width 466 height 26
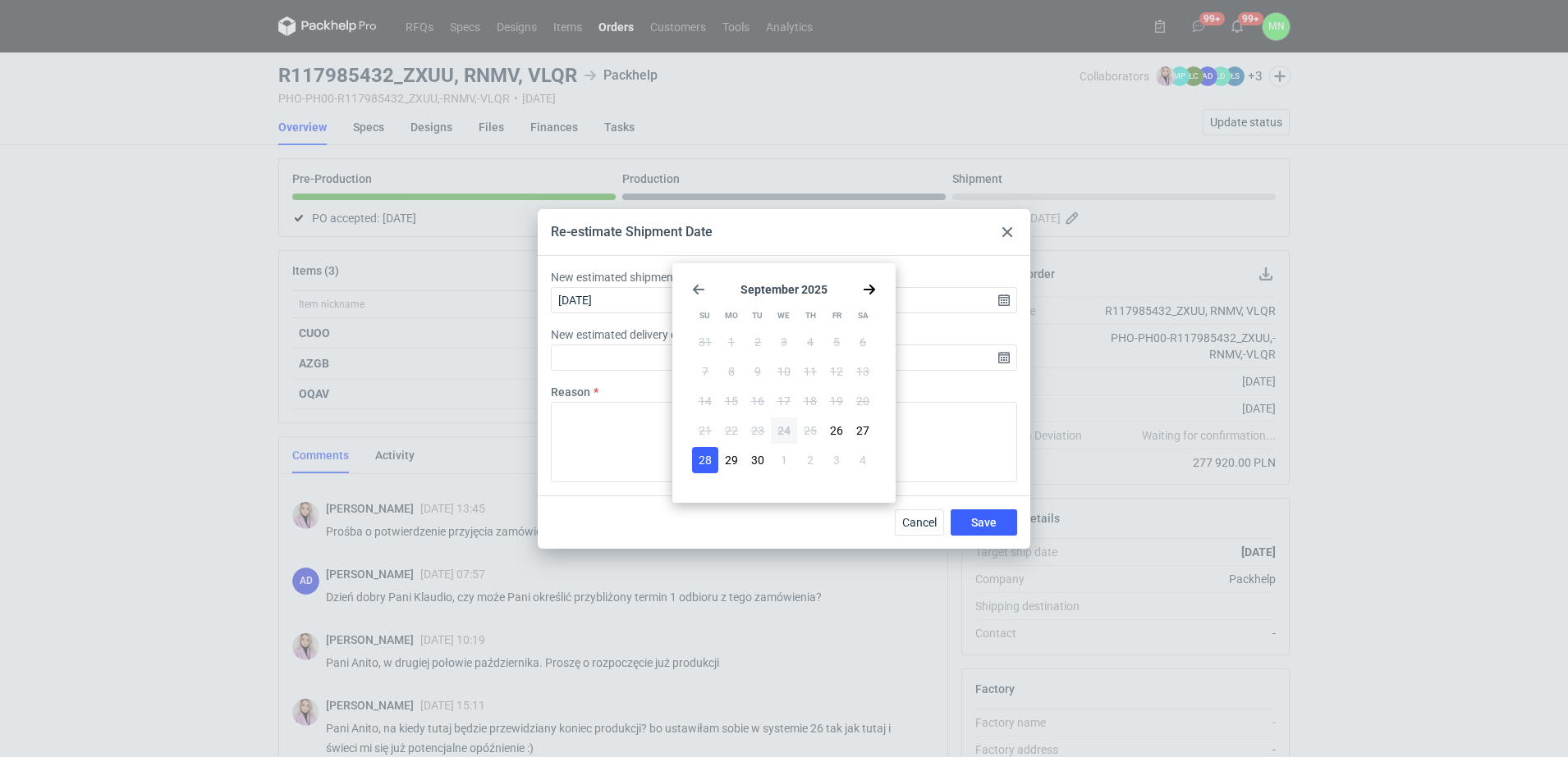
click at [877, 293] on div "[DATE] Su Mo Tu We Th Fr Sa 31 1 2 3 4 5 6 7 8 9 10 11 12 13 14 15 16 17 18 19 …" at bounding box center [784, 383] width 210 height 227
click at [867, 287] on icon "Go forward 1 month" at bounding box center [870, 290] width 13 height 13
click at [739, 397] on button "13" at bounding box center [730, 401] width 26 height 26
type input "[DATE]"
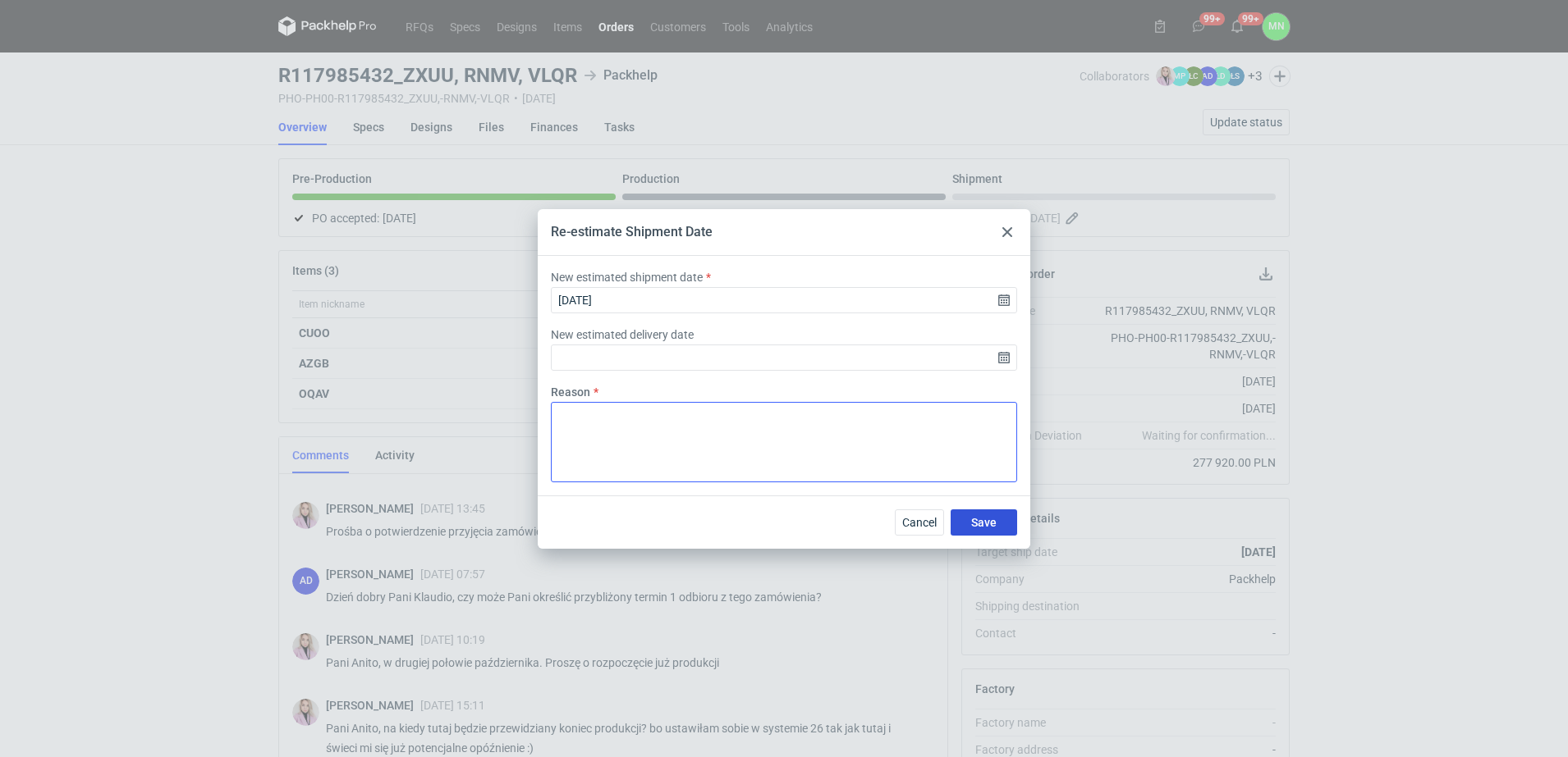
drag, startPoint x: 986, startPoint y: 527, endPoint x: 769, endPoint y: 451, distance: 229.9
click at [776, 456] on div "Re-estimate Shipment Date New estimated shipment date [DATE] New estimated deli…" at bounding box center [784, 378] width 492 height 339
click at [749, 440] on textarea "Reason" at bounding box center [784, 441] width 466 height 80
click at [987, 521] on span "Save" at bounding box center [983, 523] width 25 height 12
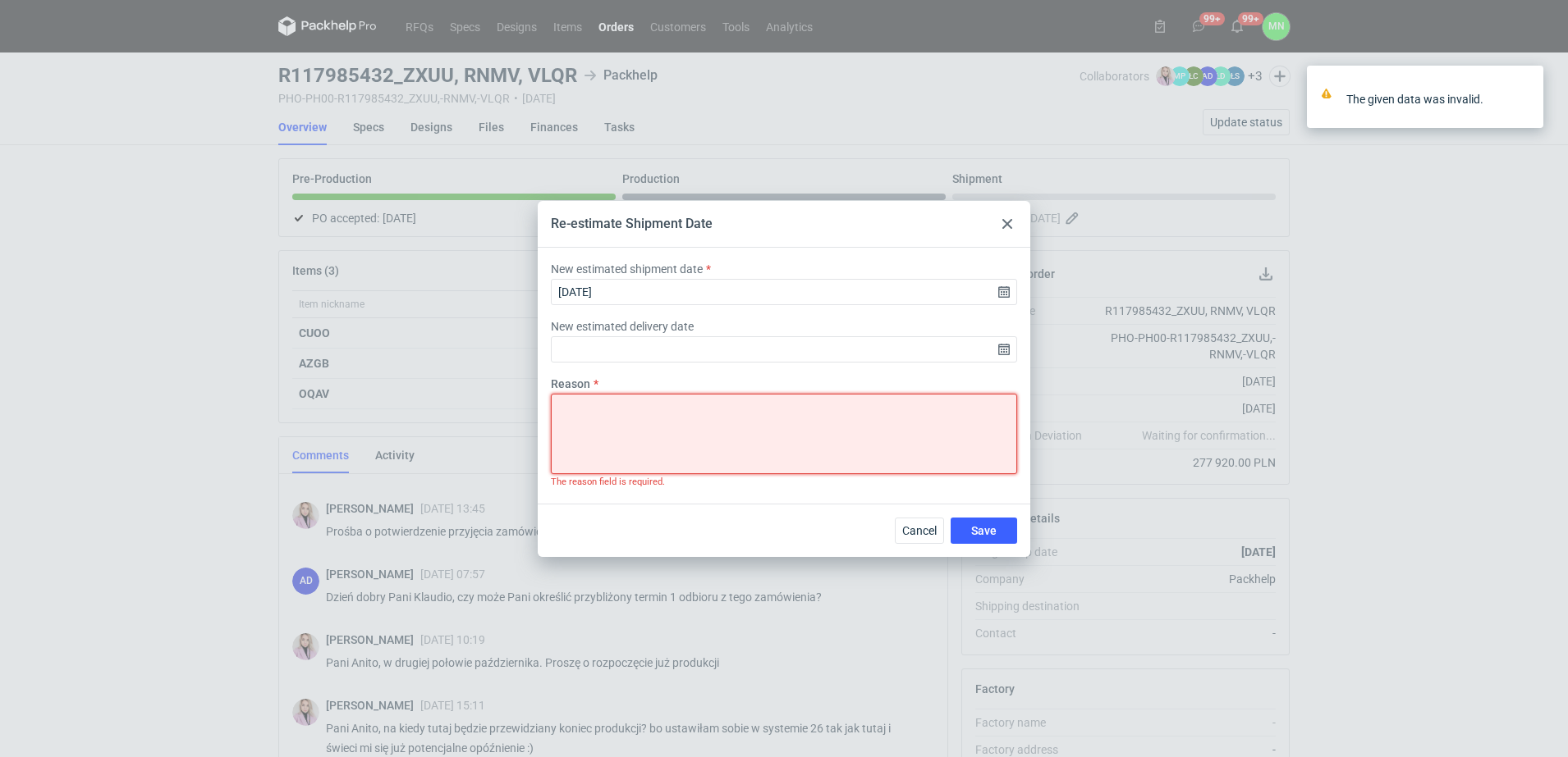
click at [801, 408] on textarea "Reason" at bounding box center [784, 434] width 466 height 80
type textarea "."
click at [983, 536] on button "Save" at bounding box center [983, 530] width 67 height 26
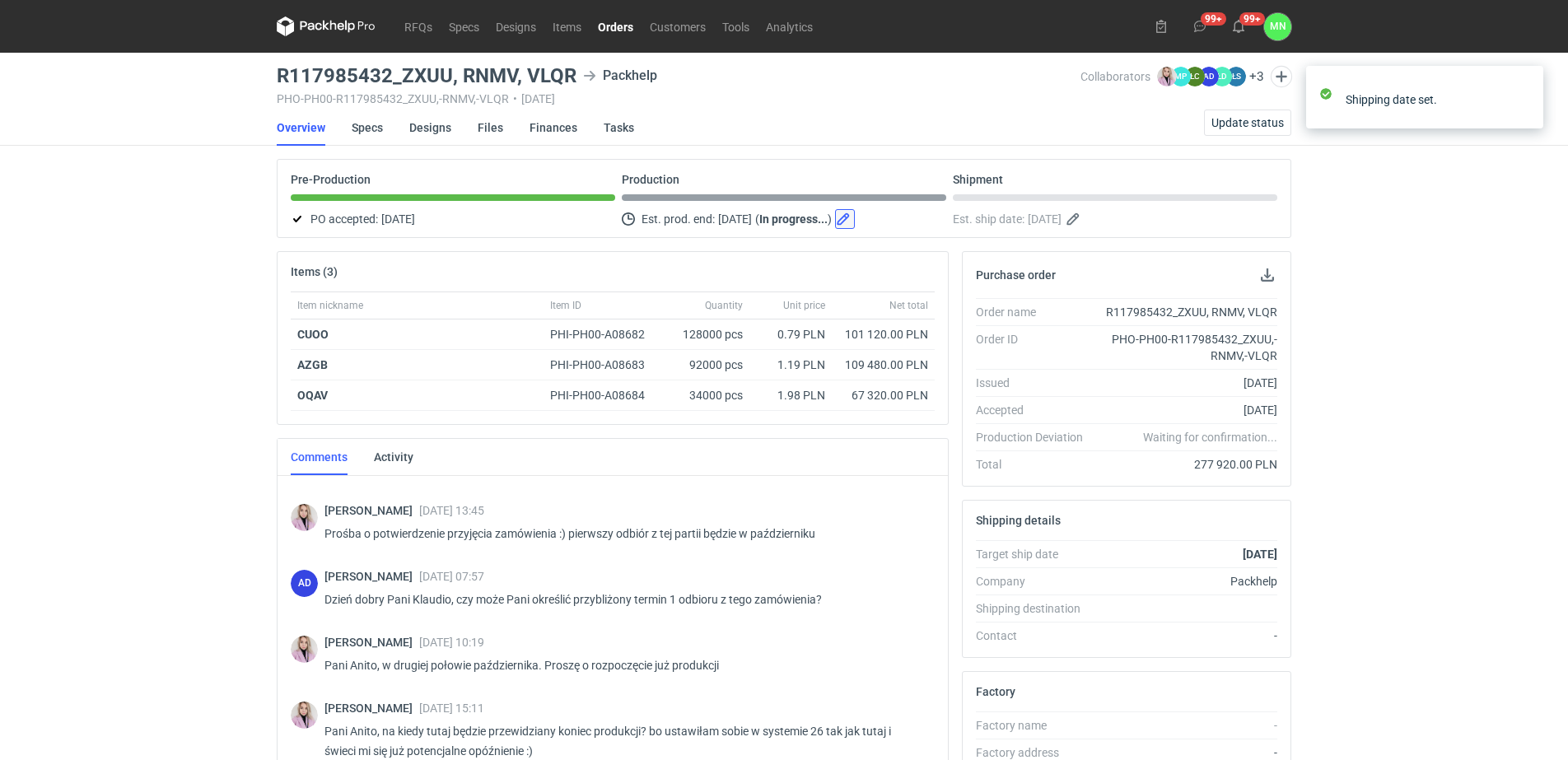
click at [855, 214] on button "button" at bounding box center [844, 218] width 19 height 19
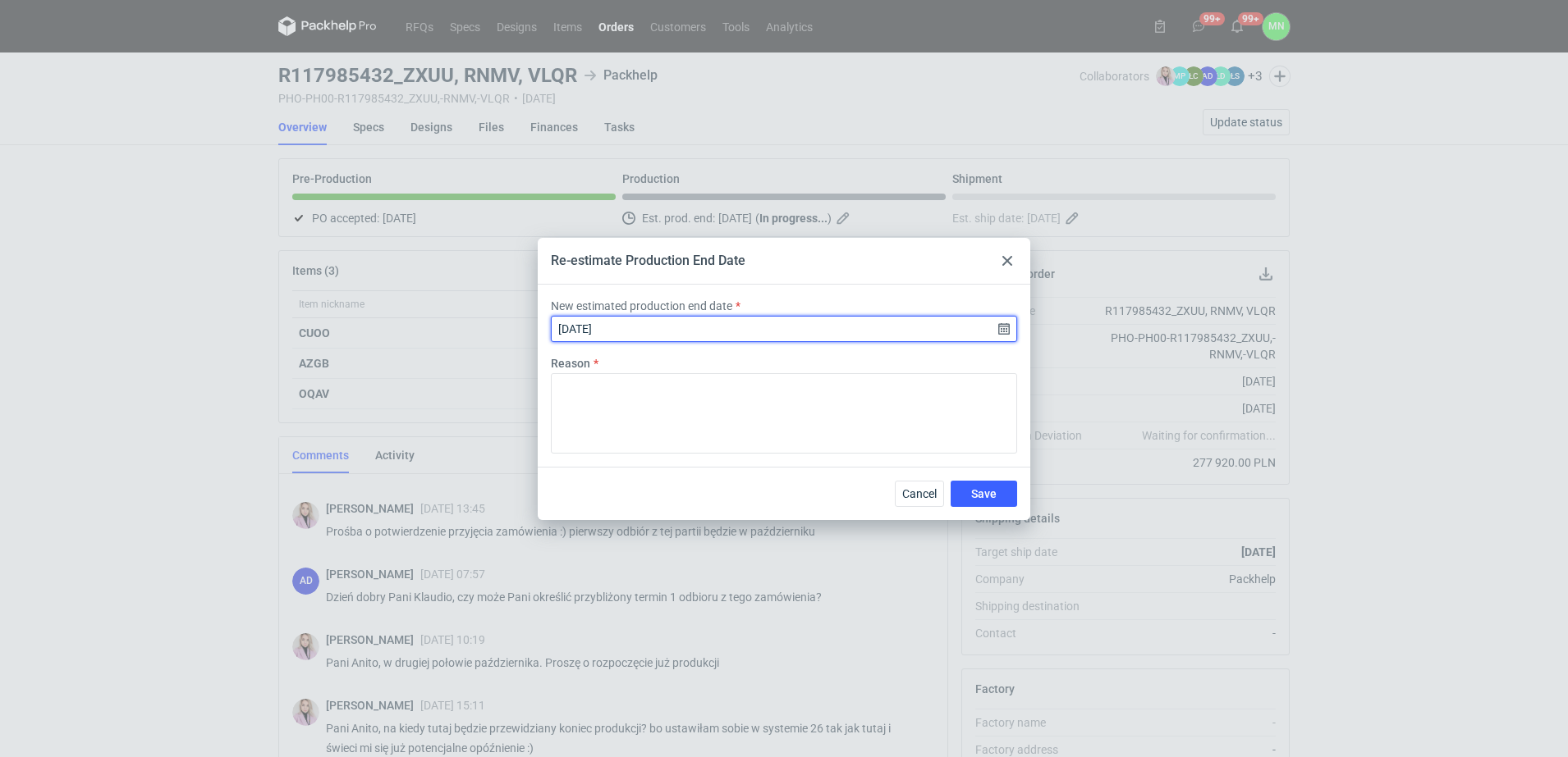
click at [1000, 333] on input "[DATE]" at bounding box center [784, 328] width 466 height 26
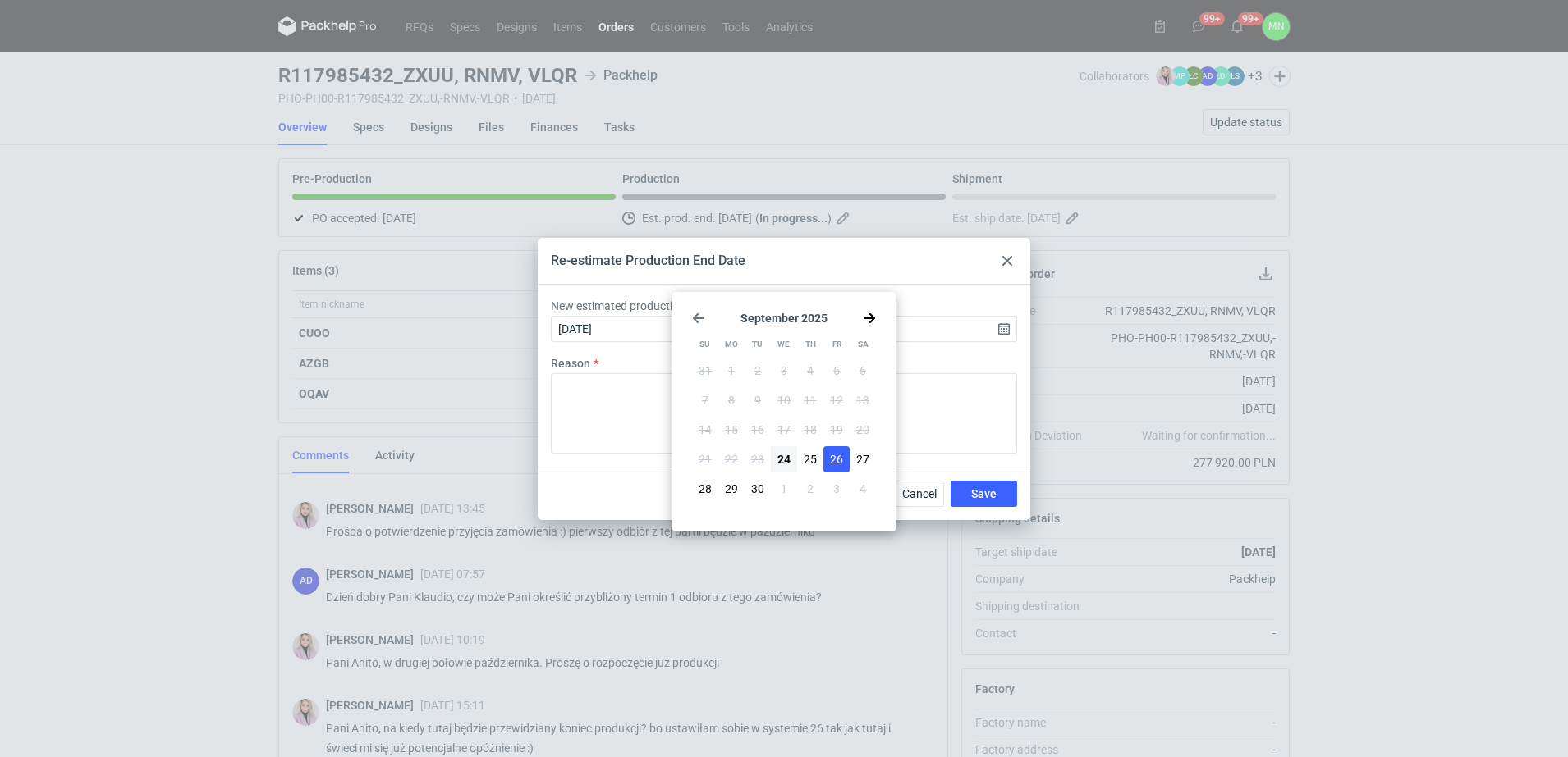
click at [870, 312] on icon "Go forward 1 month" at bounding box center [870, 318] width 13 height 13
click at [848, 414] on div "28 29 30 1 2 3 4 5 6 7 8 9 10 11 12 13 14 15 16 17 18 19 20 21 22 23 24 25 26 2…" at bounding box center [784, 431] width 184 height 147
click at [843, 404] on button "10" at bounding box center [836, 400] width 26 height 26
type input "[DATE]"
click at [997, 493] on button "Save" at bounding box center [983, 493] width 67 height 26
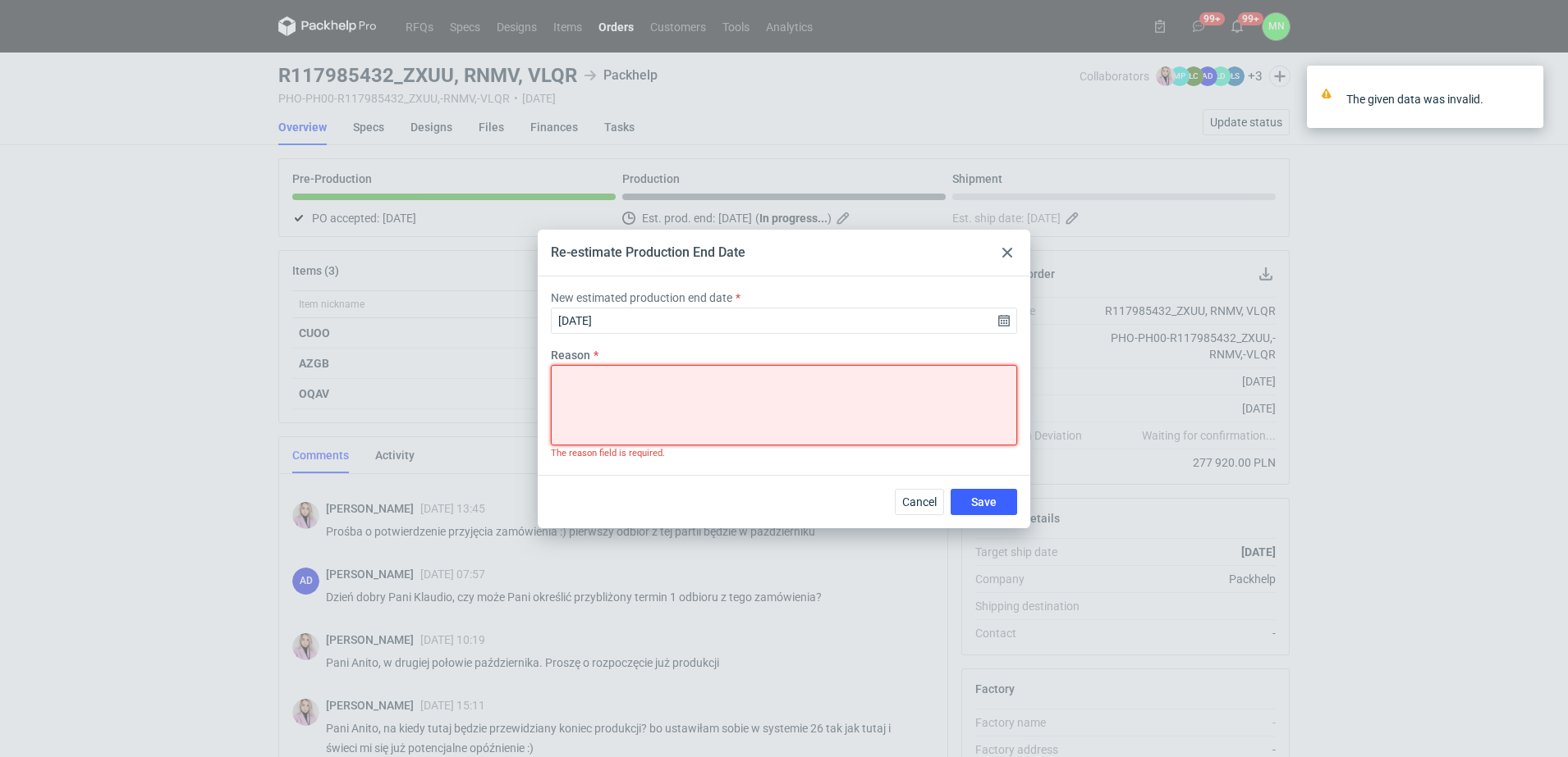
click at [743, 409] on textarea "Reason" at bounding box center [784, 405] width 466 height 80
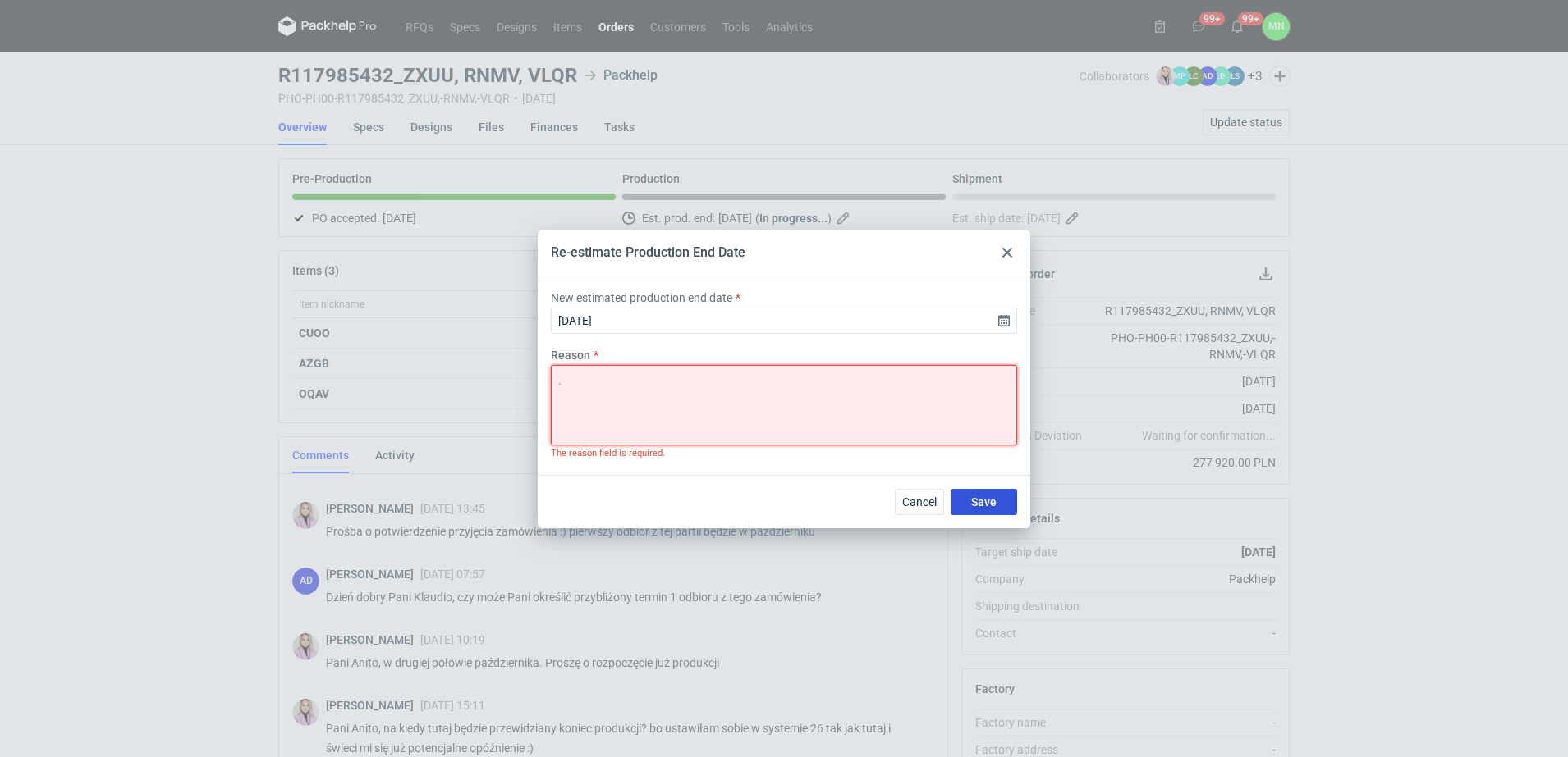
type textarea "."
click at [981, 498] on span "Save" at bounding box center [983, 502] width 25 height 12
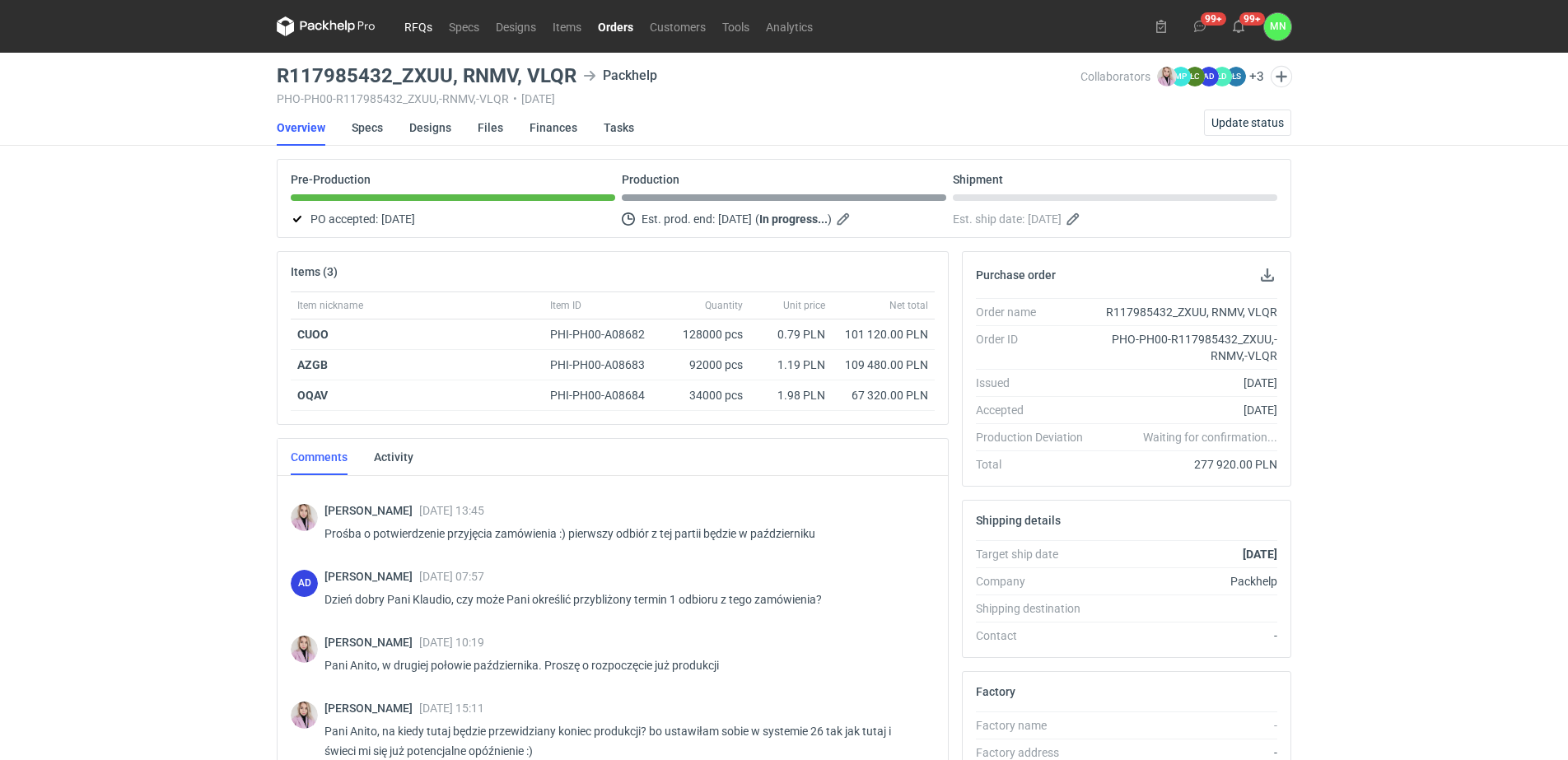
click at [402, 26] on link "RFQs" at bounding box center [418, 25] width 45 height 19
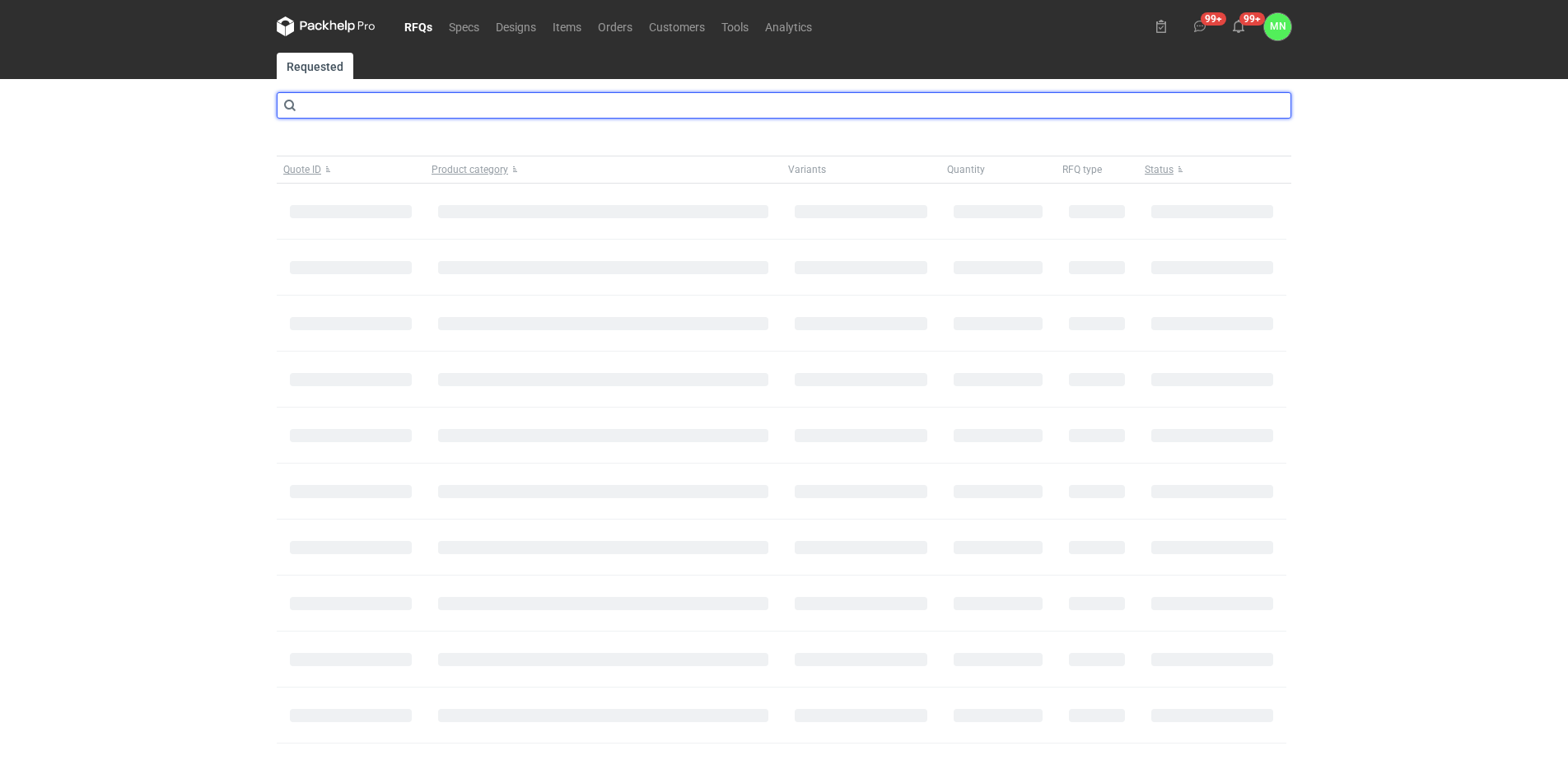
click at [376, 106] on input "text" at bounding box center [784, 105] width 1014 height 26
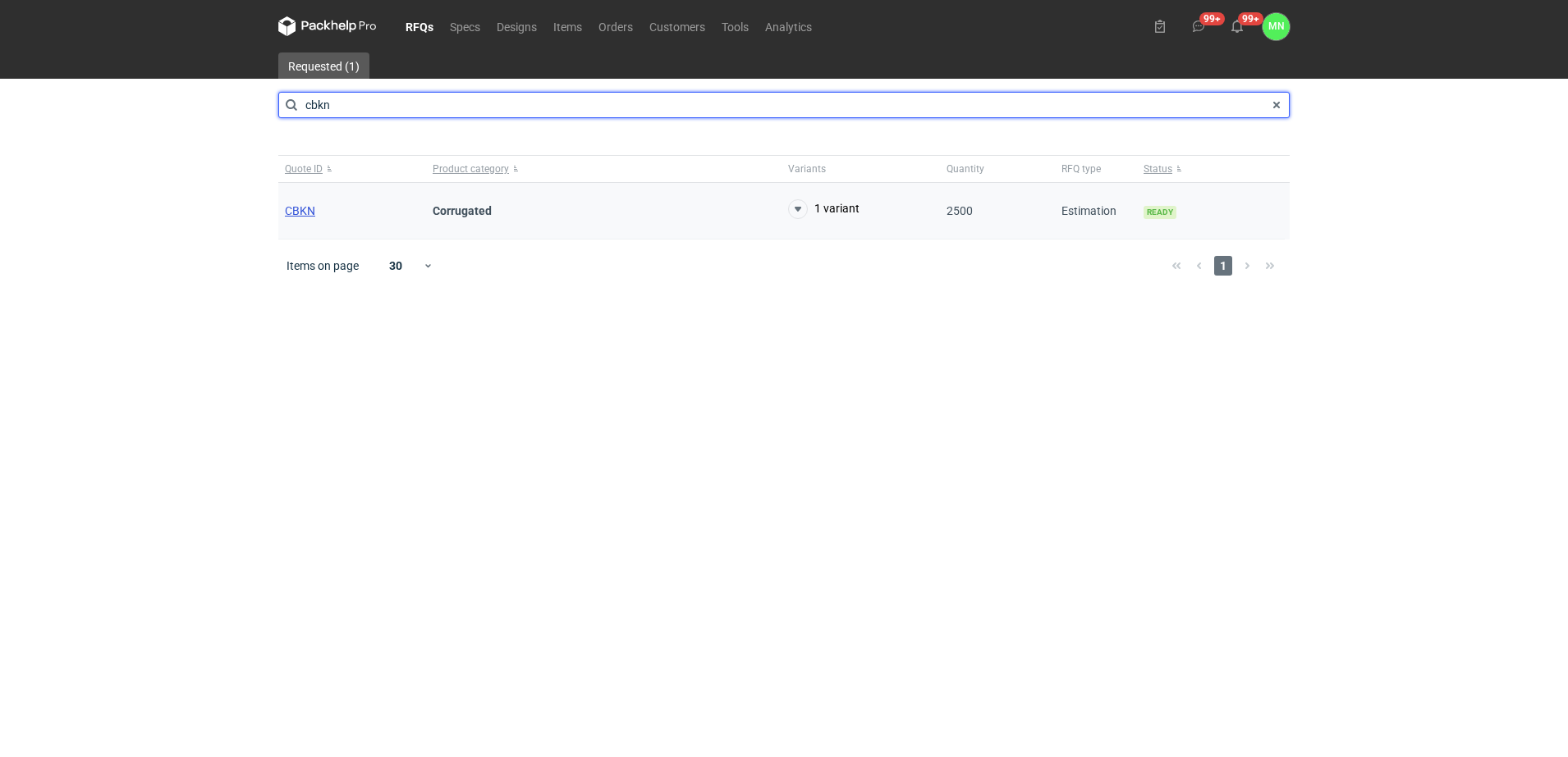
type input "cbkn"
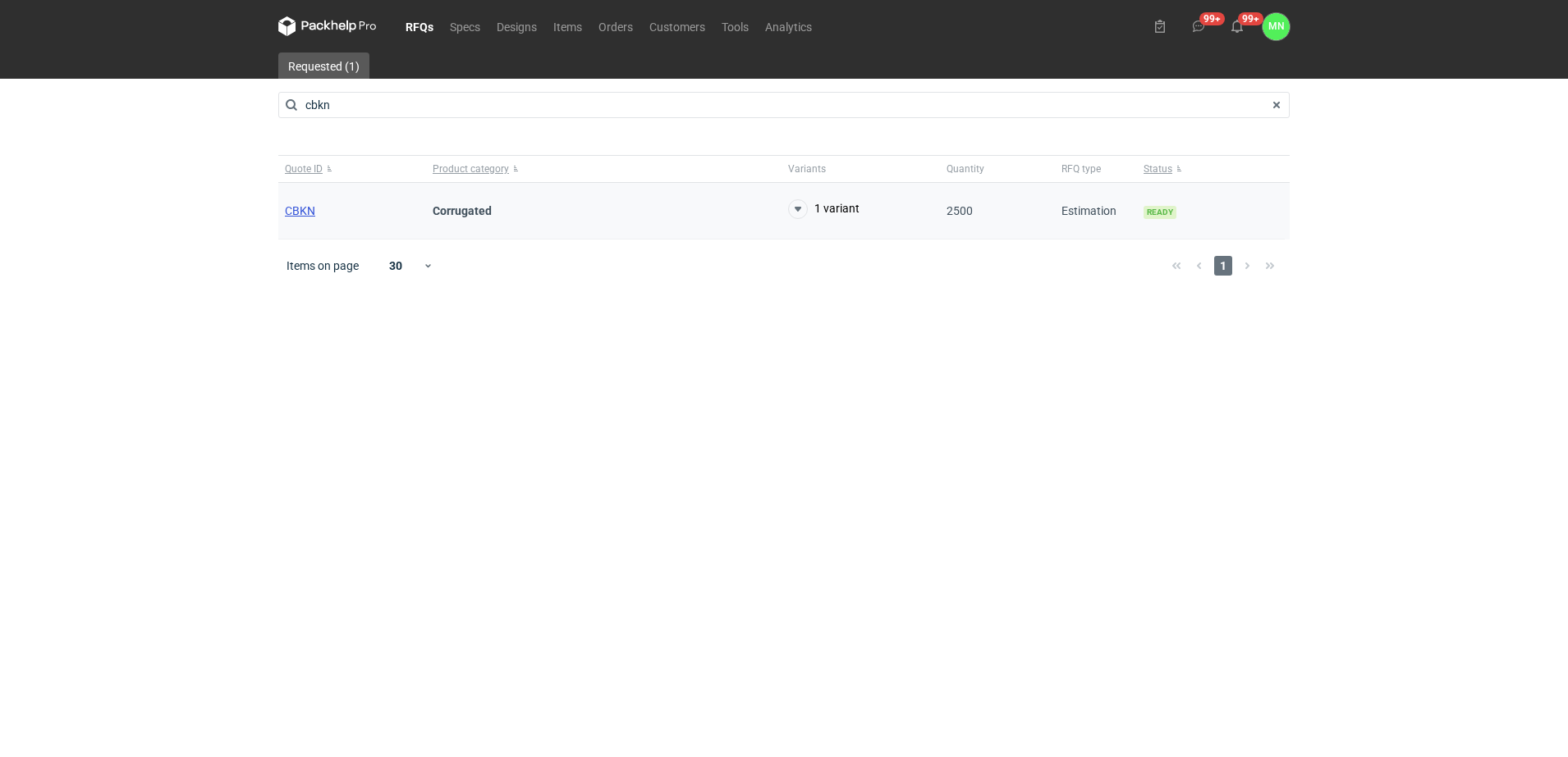
click at [292, 209] on span "CBKN" at bounding box center [300, 211] width 30 height 13
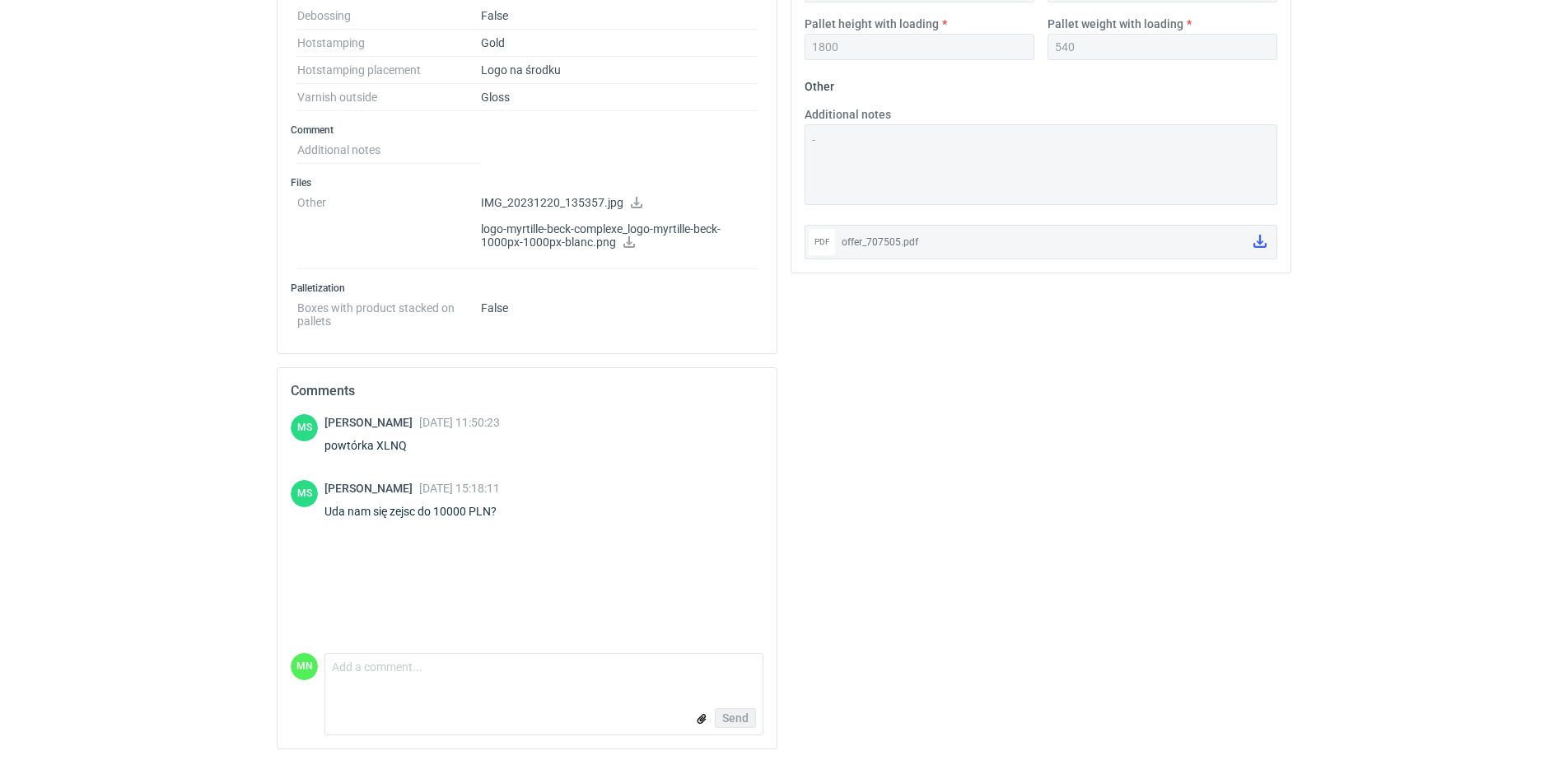
scroll to position [823, 0]
click at [386, 688] on form "Comment message Send" at bounding box center [544, 692] width 439 height 82
click at [386, 667] on textarea "Comment message" at bounding box center [544, 669] width 437 height 35
type textarea "[PERSON_NAME], sprawdzę i dam znać"
click at [733, 714] on span "Send" at bounding box center [735, 716] width 26 height 12
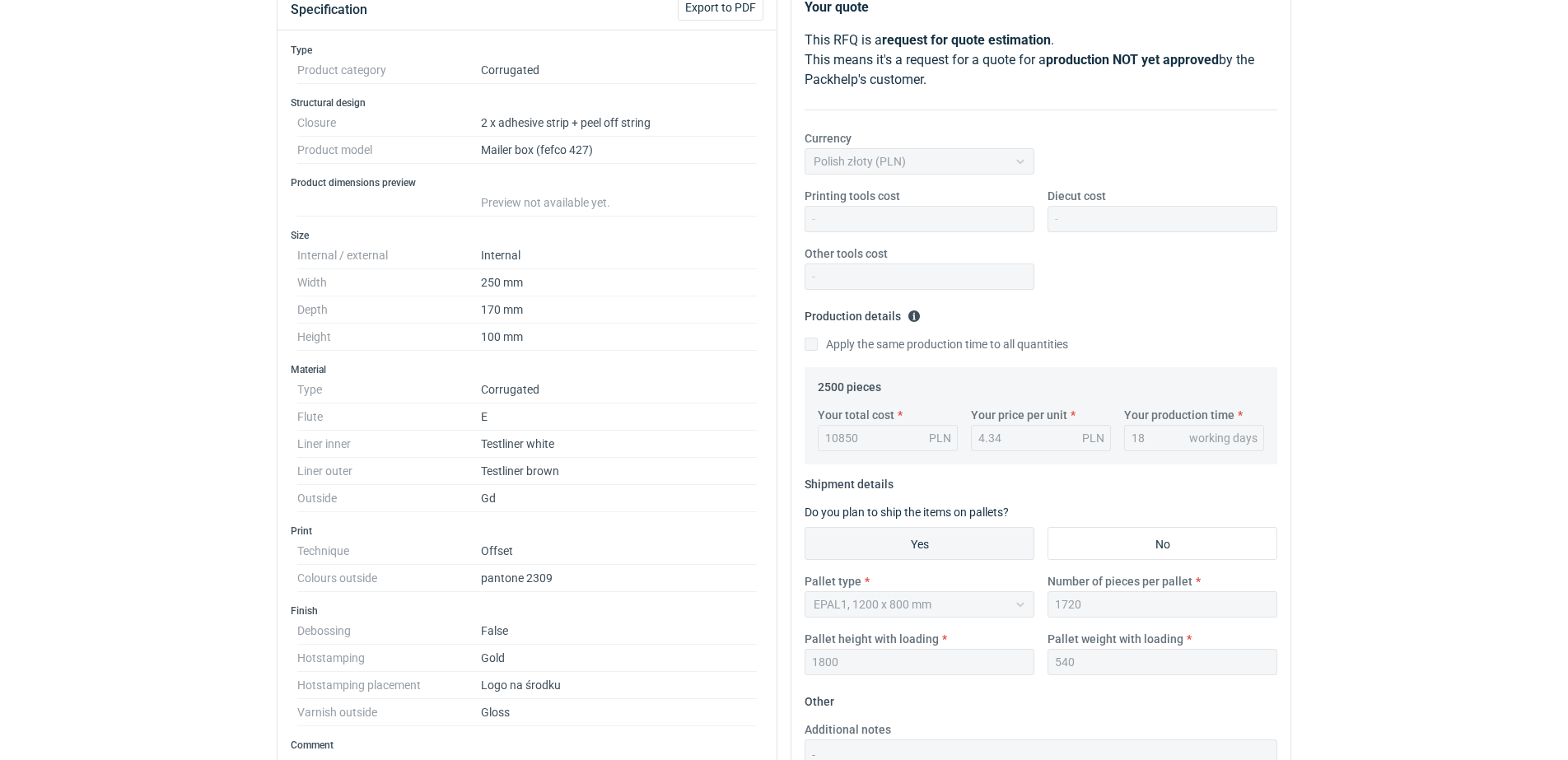
scroll to position [103, 0]
